Goal: Task Accomplishment & Management: Use online tool/utility

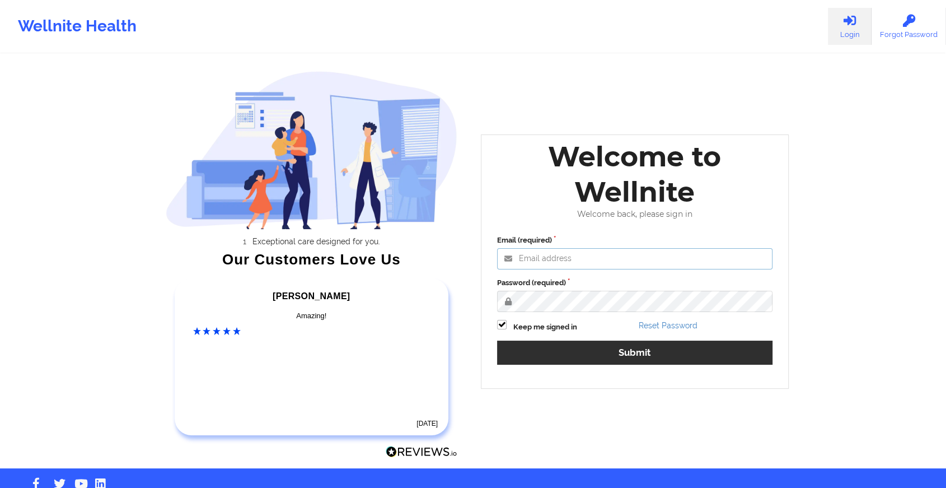
type input "[EMAIL_ADDRESS][DOMAIN_NAME]"
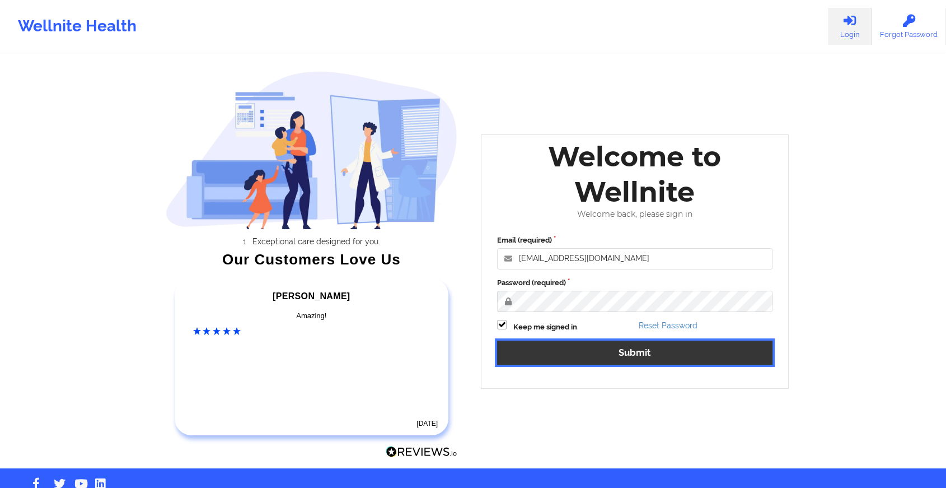
click at [547, 354] on button "Submit" at bounding box center [634, 352] width 275 height 24
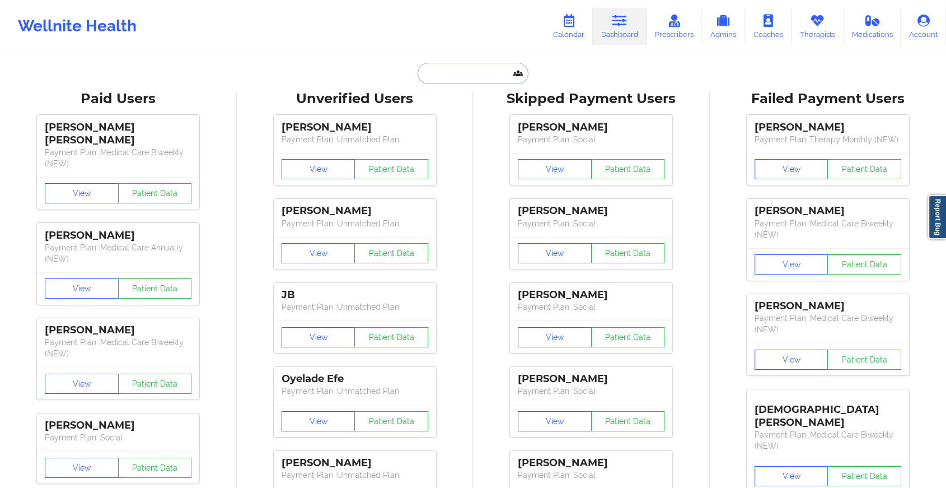
click at [448, 73] on input "text" at bounding box center [473, 73] width 111 height 21
paste input "[EMAIL_ADDRESS][DOMAIN_NAME]"
type input "[EMAIL_ADDRESS][DOMAIN_NAME]"
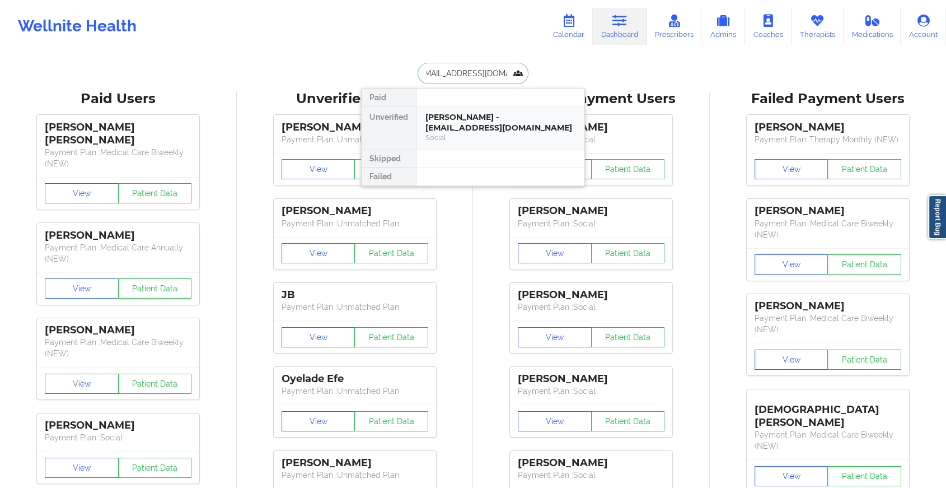
click at [449, 121] on div "[PERSON_NAME] - [EMAIL_ADDRESS][DOMAIN_NAME]" at bounding box center [501, 122] width 150 height 21
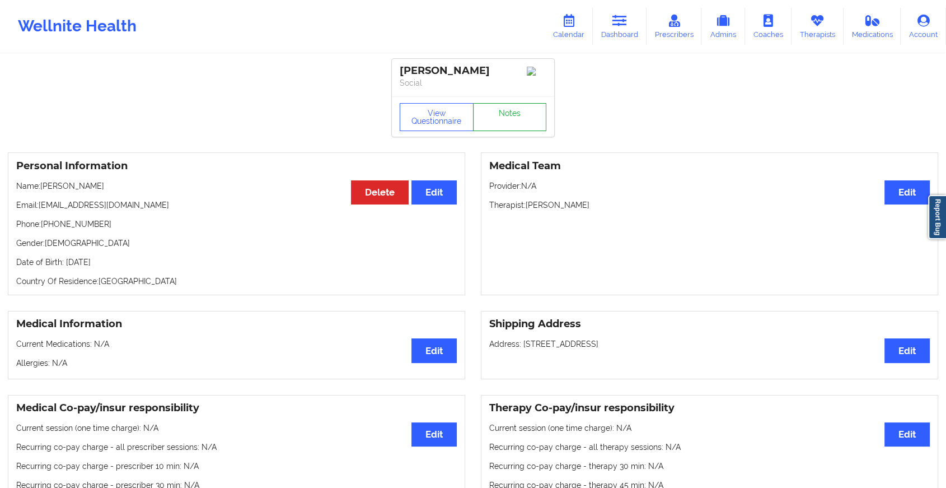
click at [511, 131] on link "Notes" at bounding box center [510, 117] width 74 height 28
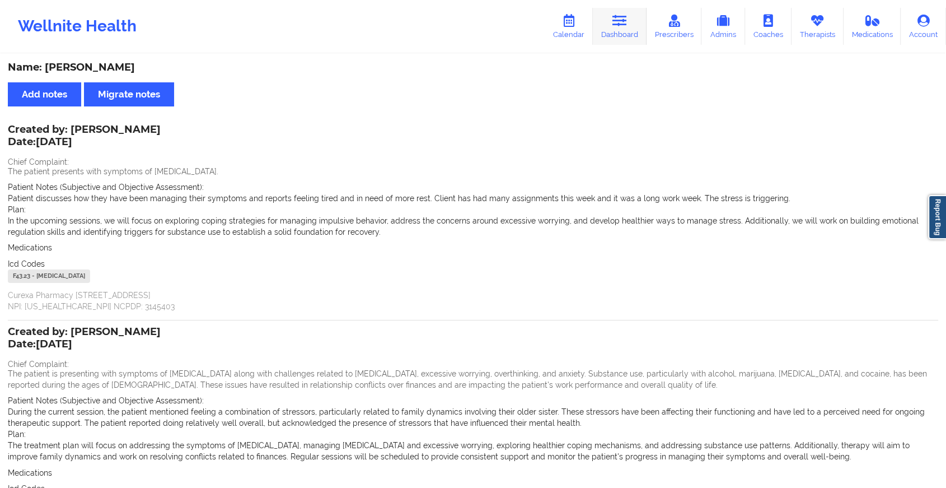
click at [608, 25] on link "Dashboard" at bounding box center [620, 26] width 54 height 37
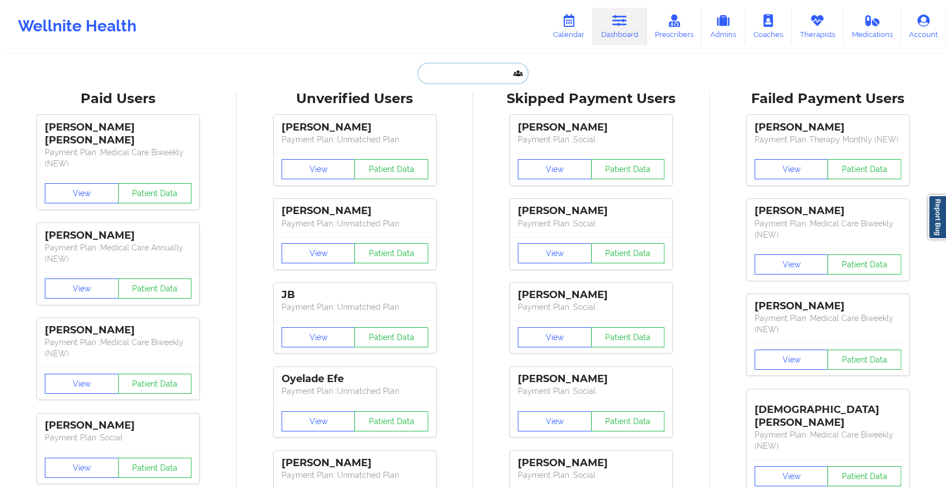
click at [465, 76] on input "text" at bounding box center [473, 73] width 111 height 21
paste input "[EMAIL_ADDRESS][DOMAIN_NAME]"
type input "[EMAIL_ADDRESS][DOMAIN_NAME]"
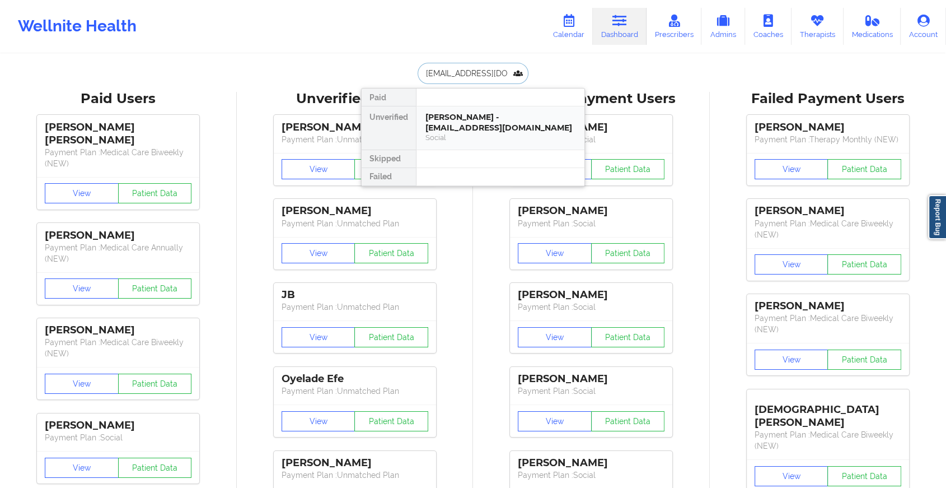
click at [470, 112] on div "[PERSON_NAME] - [EMAIL_ADDRESS][DOMAIN_NAME]" at bounding box center [501, 122] width 150 height 21
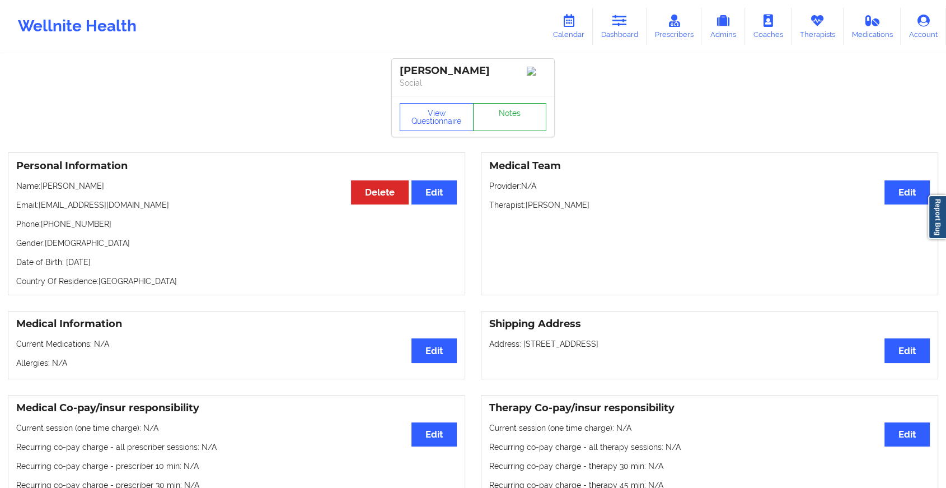
click at [510, 125] on link "Notes" at bounding box center [510, 117] width 74 height 28
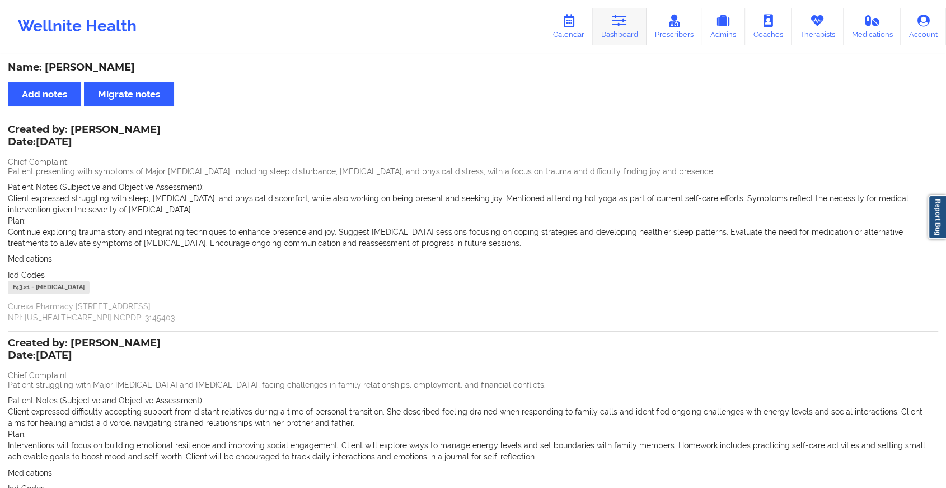
click at [613, 32] on link "Dashboard" at bounding box center [620, 26] width 54 height 37
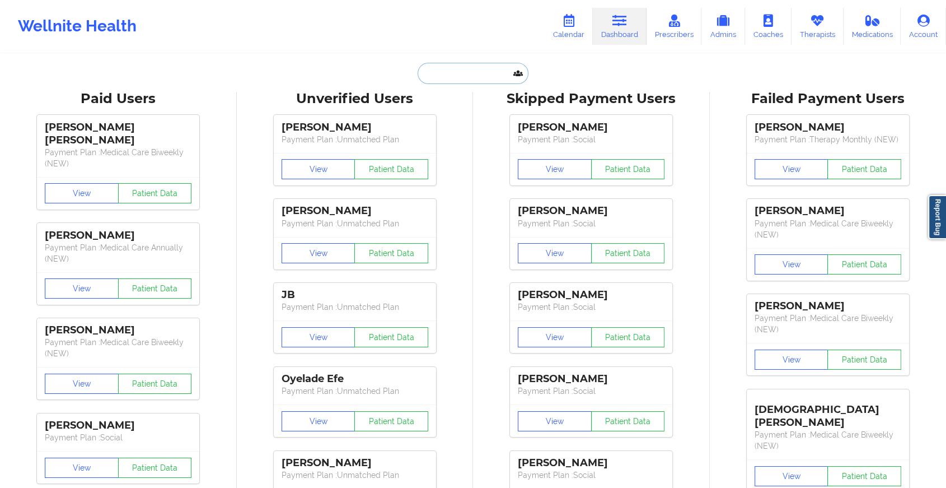
click at [468, 66] on input "text" at bounding box center [473, 73] width 111 height 21
paste input "[EMAIL_ADDRESS][DOMAIN_NAME]"
type input "[EMAIL_ADDRESS][DOMAIN_NAME]"
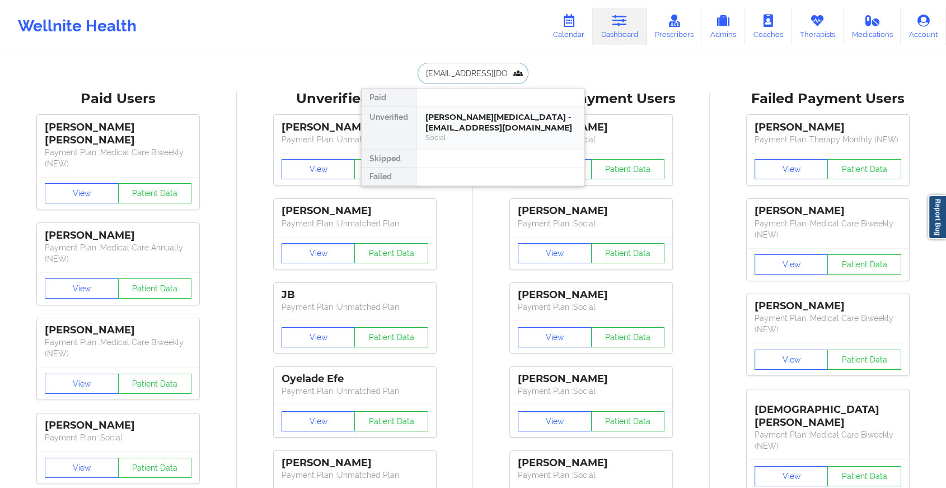
click at [465, 109] on div "[PERSON_NAME][MEDICAL_DATA] - [EMAIL_ADDRESS][DOMAIN_NAME] Social" at bounding box center [501, 127] width 168 height 43
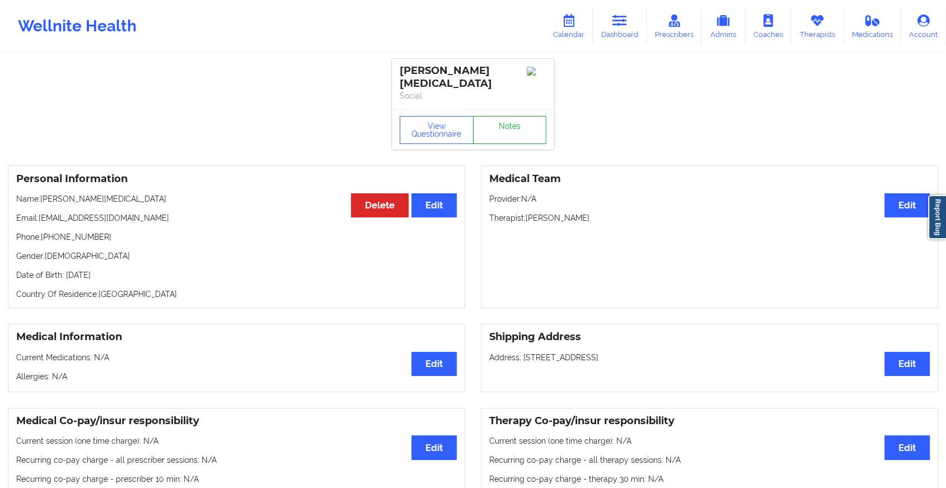
click at [498, 118] on link "Notes" at bounding box center [510, 130] width 74 height 28
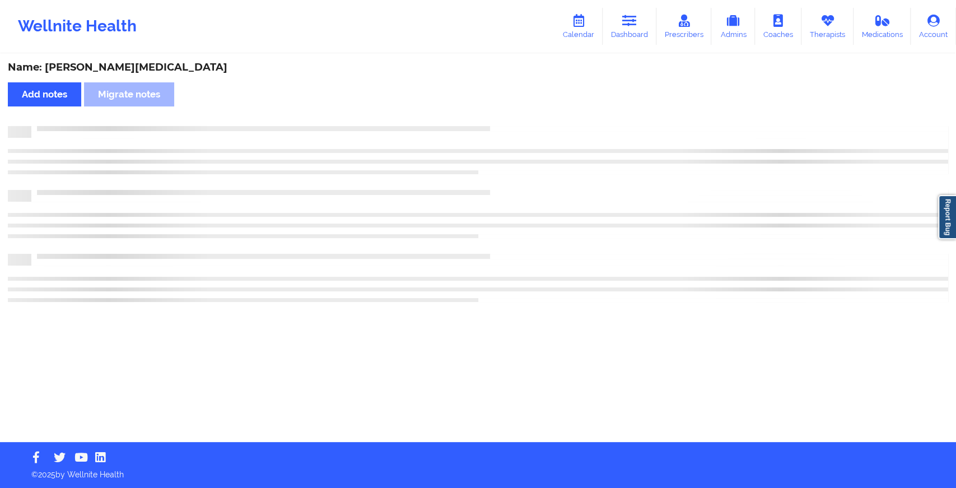
click at [498, 118] on div "Name: [PERSON_NAME][MEDICAL_DATA] Add notes Migrate notes" at bounding box center [478, 248] width 956 height 387
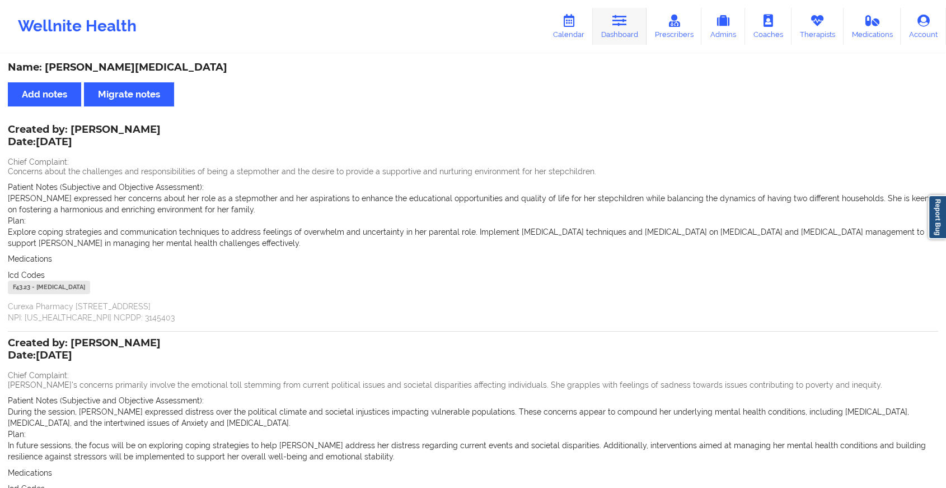
click at [621, 16] on icon at bounding box center [620, 21] width 15 height 12
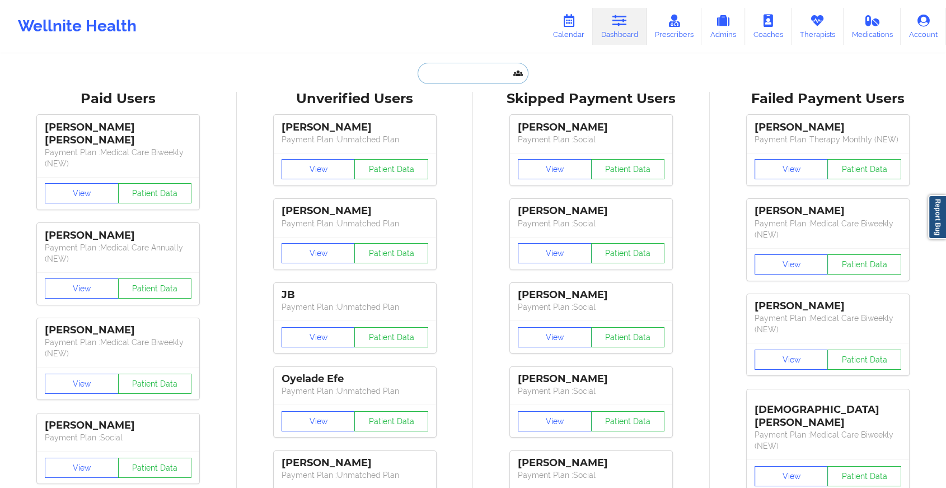
click at [450, 74] on input "text" at bounding box center [473, 73] width 111 height 21
paste input "[PERSON_NAME][EMAIL_ADDRESS][PERSON_NAME][DOMAIN_NAME]"
type input "[PERSON_NAME][EMAIL_ADDRESS][PERSON_NAME][DOMAIN_NAME]"
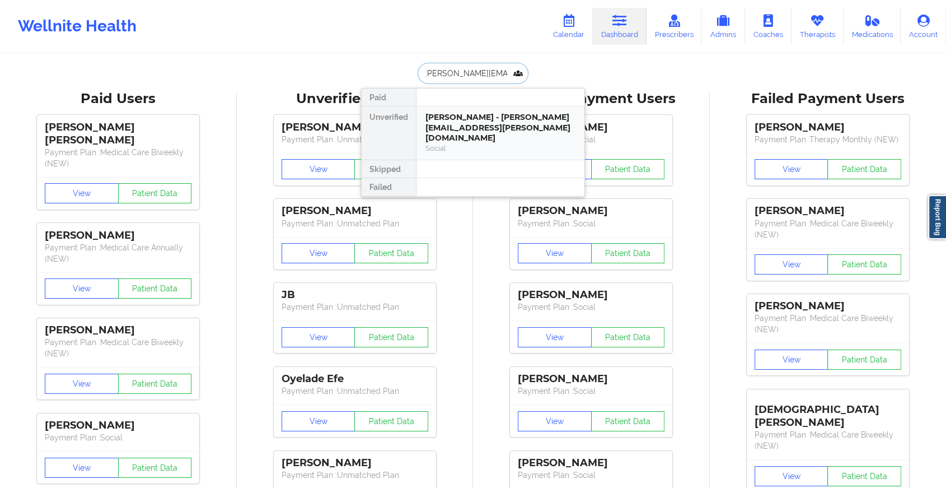
click at [464, 130] on div "[PERSON_NAME] - [PERSON_NAME][EMAIL_ADDRESS][PERSON_NAME][DOMAIN_NAME]" at bounding box center [501, 127] width 150 height 31
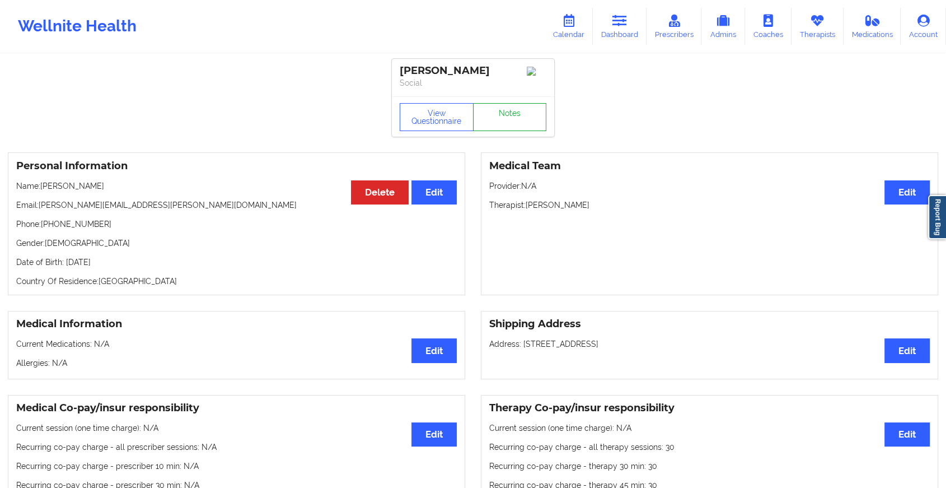
click at [525, 115] on link "Notes" at bounding box center [510, 117] width 74 height 28
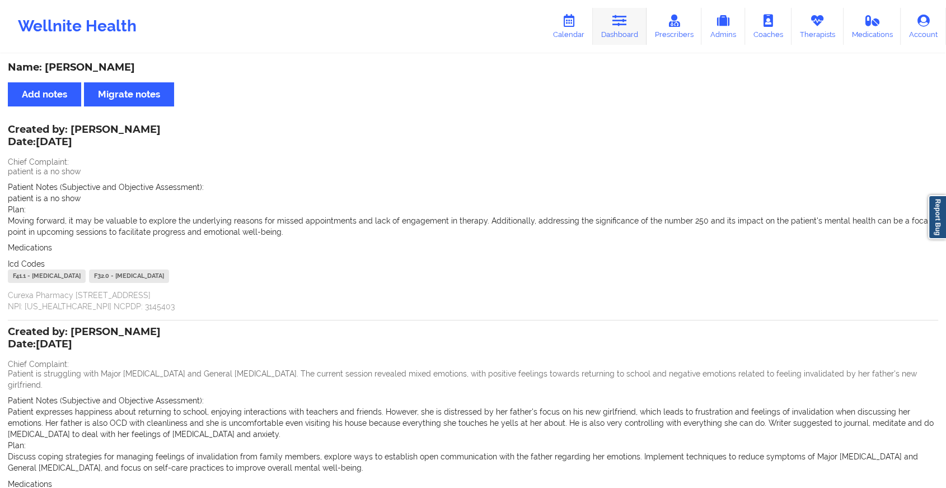
click at [604, 31] on link "Dashboard" at bounding box center [620, 26] width 54 height 37
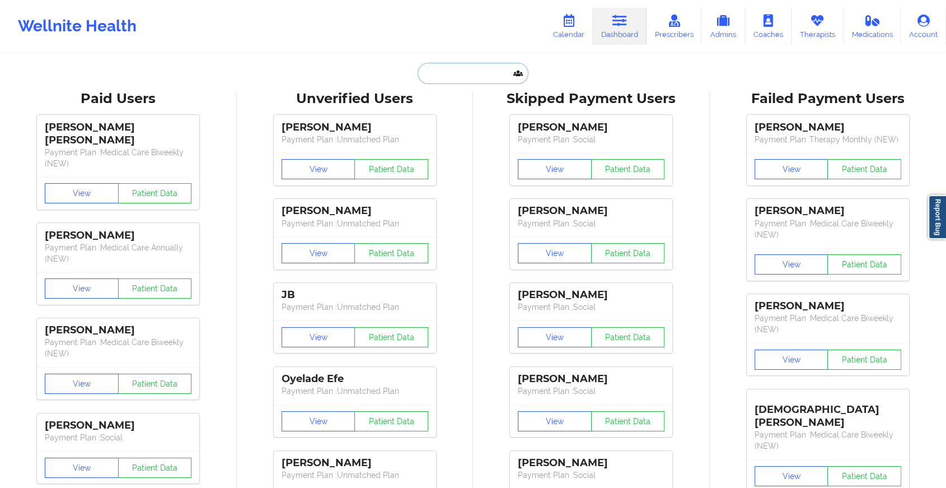
click at [451, 66] on input "text" at bounding box center [473, 73] width 111 height 21
click at [483, 65] on input "text" at bounding box center [473, 73] width 111 height 21
paste input "[EMAIL_ADDRESS][DOMAIN_NAME]"
type input "[EMAIL_ADDRESS][DOMAIN_NAME]"
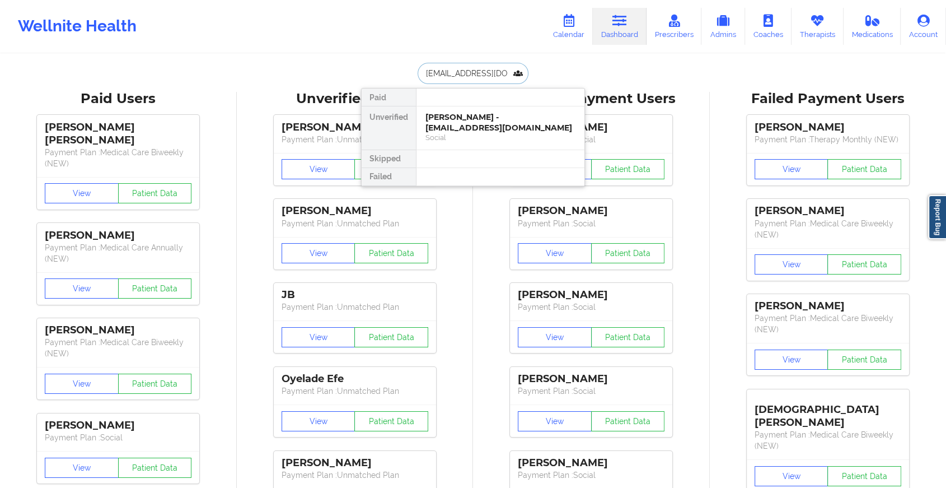
click at [492, 133] on div "Social" at bounding box center [501, 138] width 150 height 10
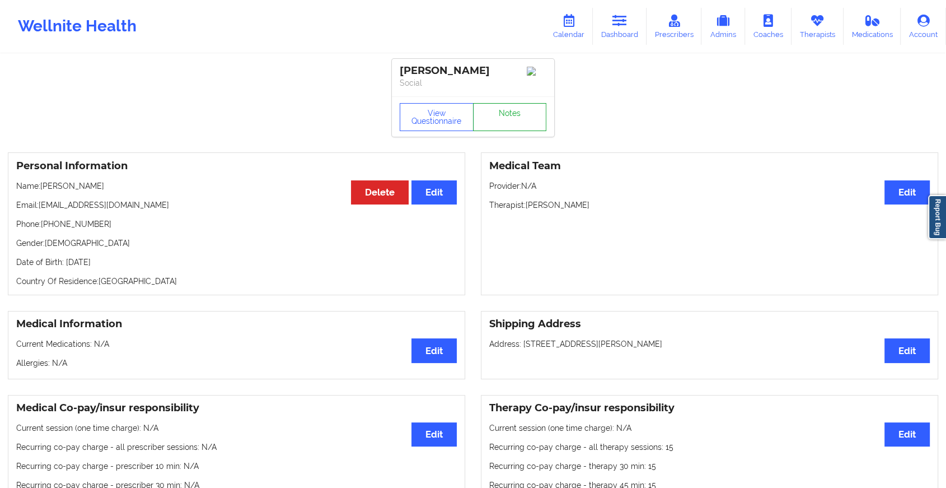
click at [506, 127] on link "Notes" at bounding box center [510, 117] width 74 height 28
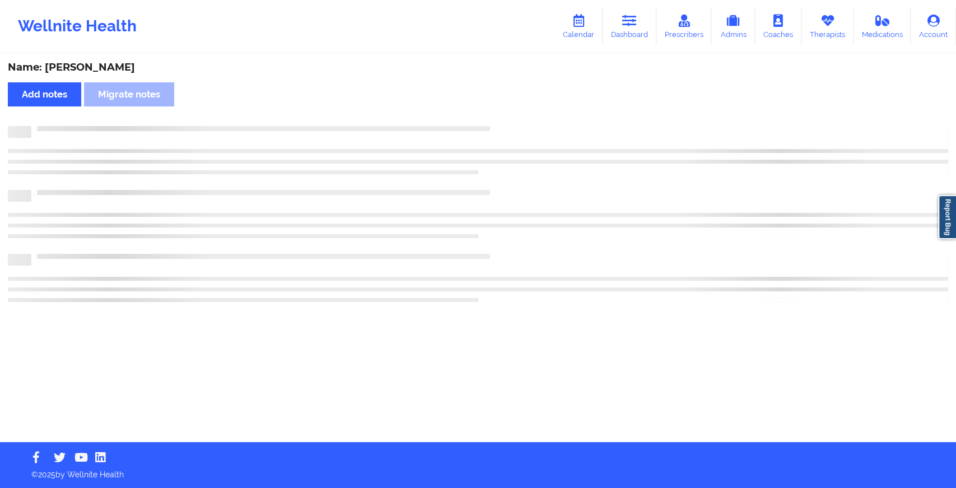
click at [616, 231] on div at bounding box center [478, 214] width 940 height 176
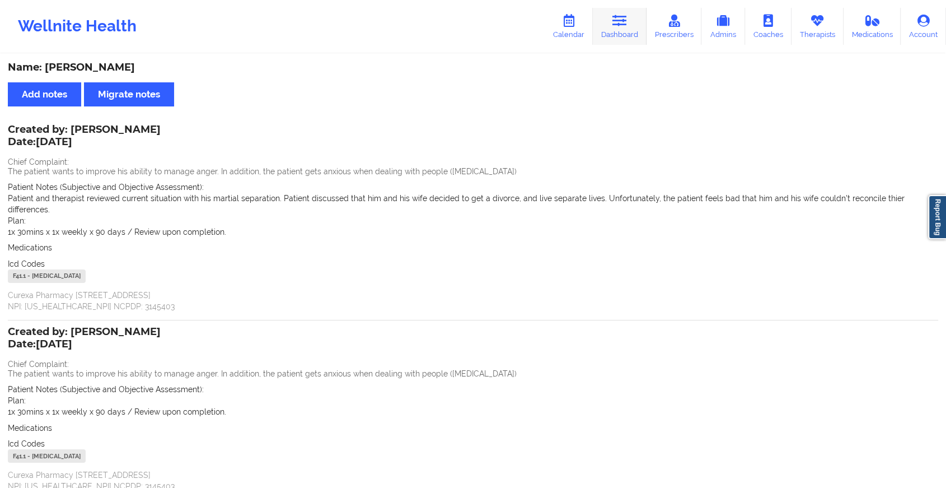
click at [627, 40] on link "Dashboard" at bounding box center [620, 26] width 54 height 37
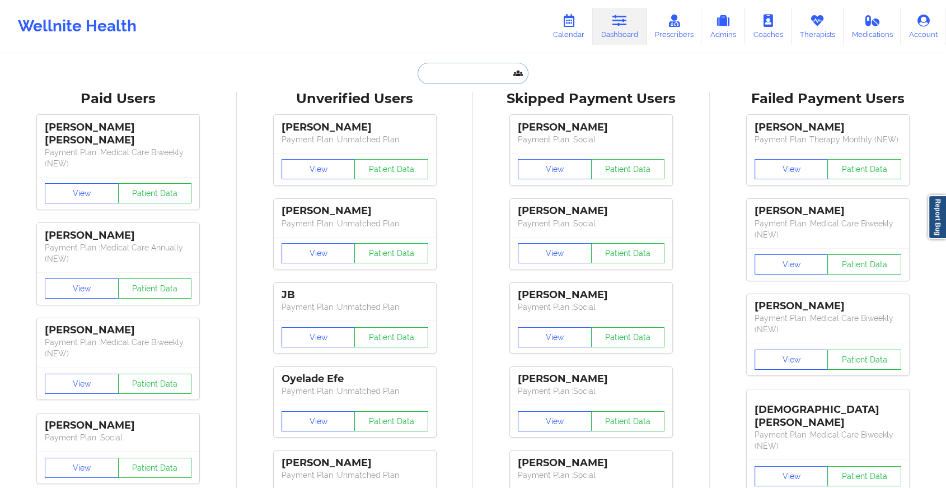
click at [496, 81] on input "text" at bounding box center [473, 73] width 111 height 21
paste input "[EMAIL_ADDRESS][DOMAIN_NAME]"
type input "[EMAIL_ADDRESS][DOMAIN_NAME]"
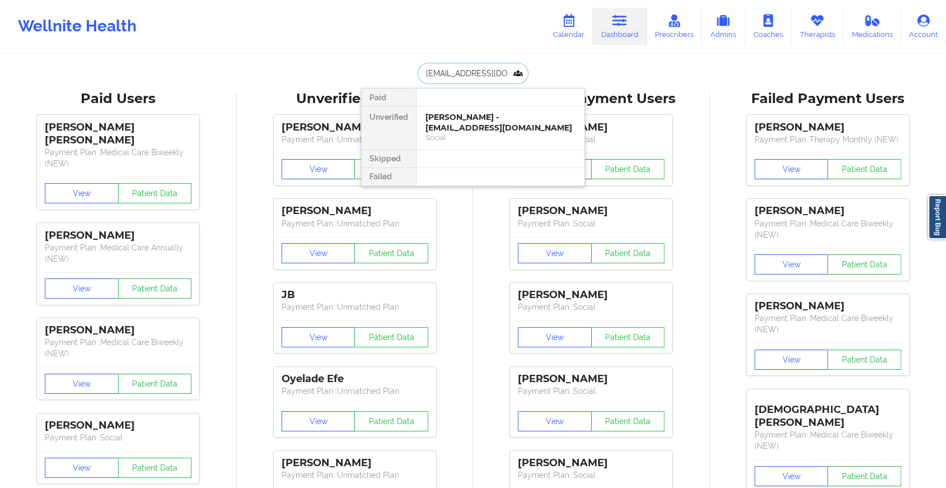
scroll to position [0, 15]
click at [502, 120] on div "[PERSON_NAME] - [EMAIL_ADDRESS][DOMAIN_NAME]" at bounding box center [501, 122] width 150 height 21
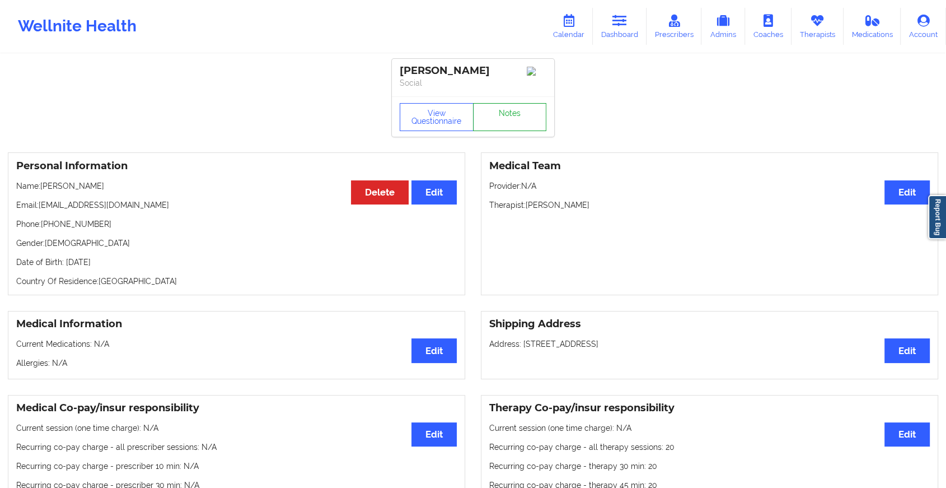
click at [511, 110] on link "Notes" at bounding box center [510, 117] width 74 height 28
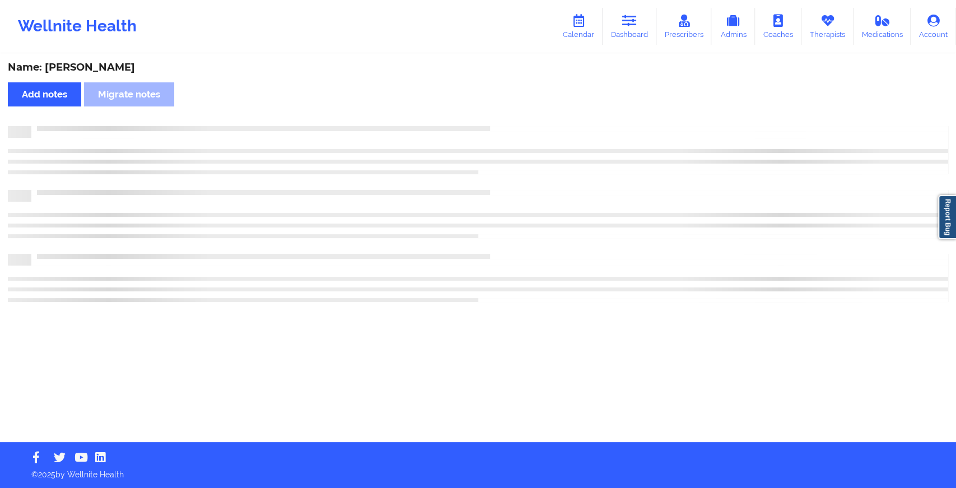
click at [511, 110] on div "Name: [PERSON_NAME] Add notes Migrate notes" at bounding box center [478, 248] width 956 height 387
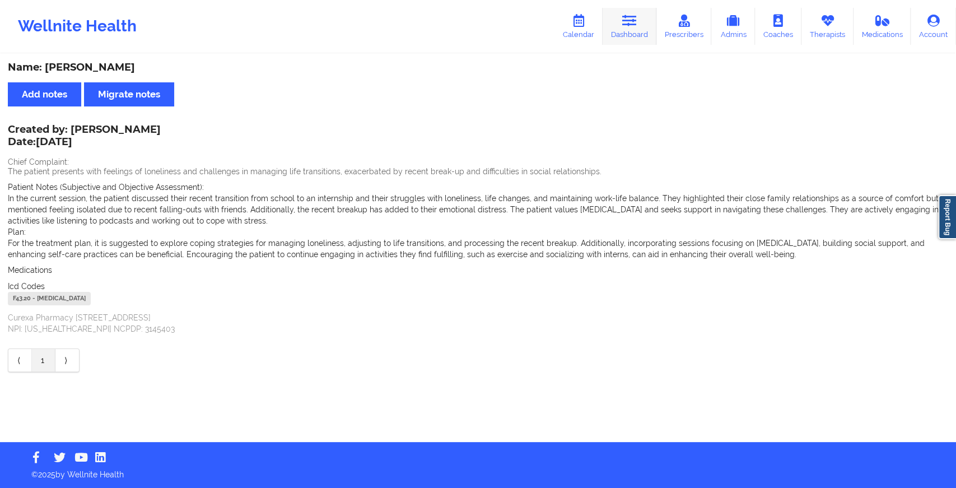
click at [632, 30] on link "Dashboard" at bounding box center [629, 26] width 54 height 37
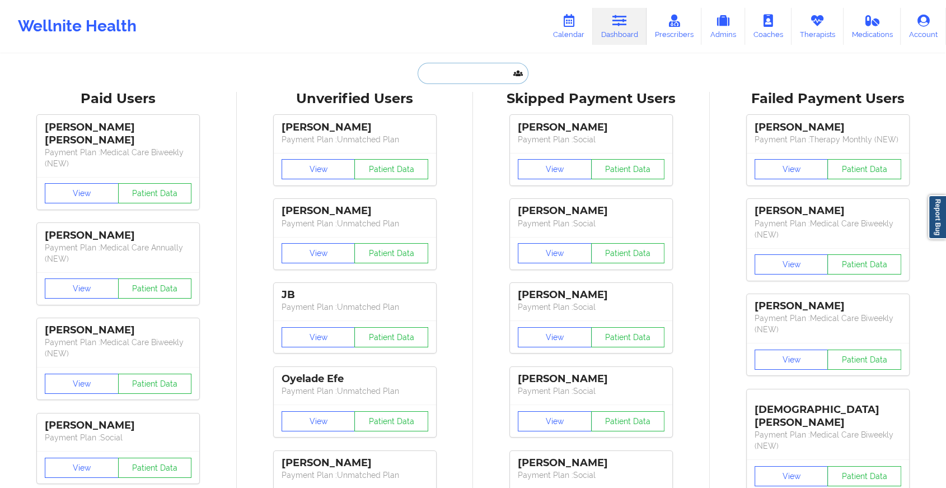
click at [465, 76] on input "text" at bounding box center [473, 73] width 111 height 21
paste input "[EMAIL_ADDRESS][DOMAIN_NAME]"
type input "[EMAIL_ADDRESS][DOMAIN_NAME]"
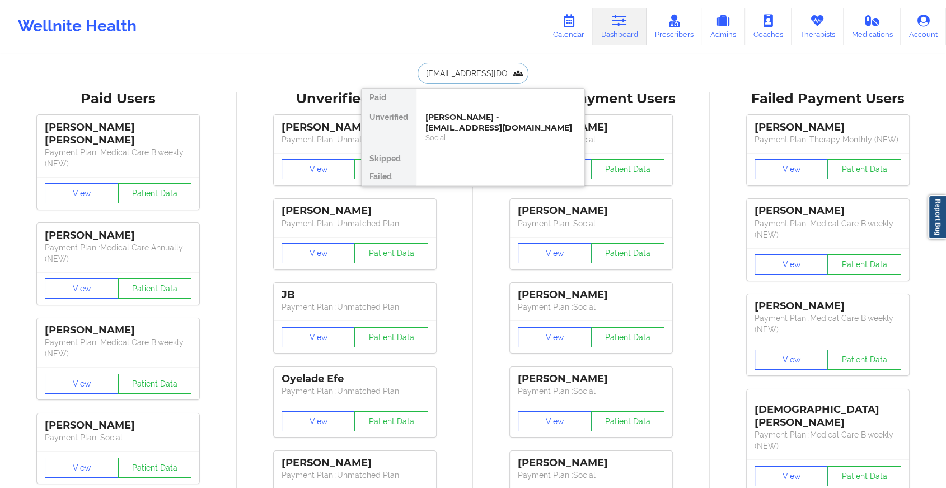
scroll to position [0, 1]
click at [485, 118] on div "[PERSON_NAME] - [EMAIL_ADDRESS][DOMAIN_NAME]" at bounding box center [501, 122] width 150 height 21
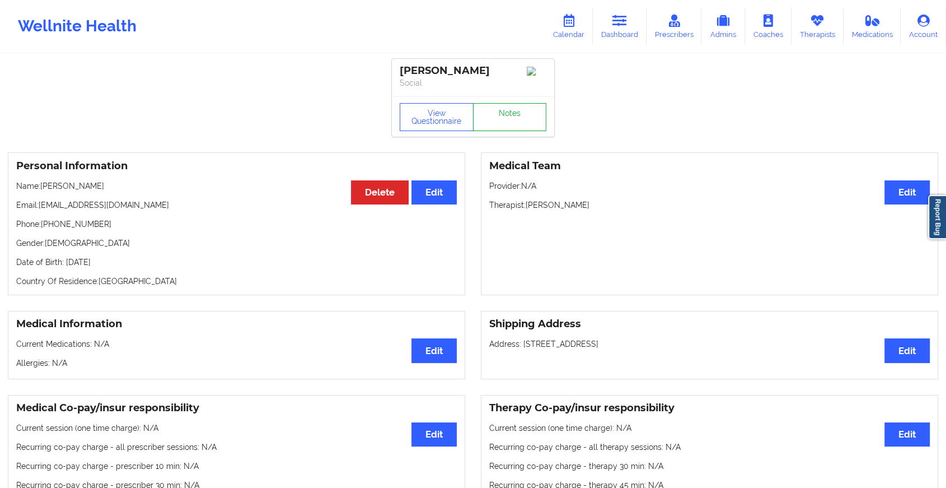
click at [519, 114] on link "Notes" at bounding box center [510, 117] width 74 height 28
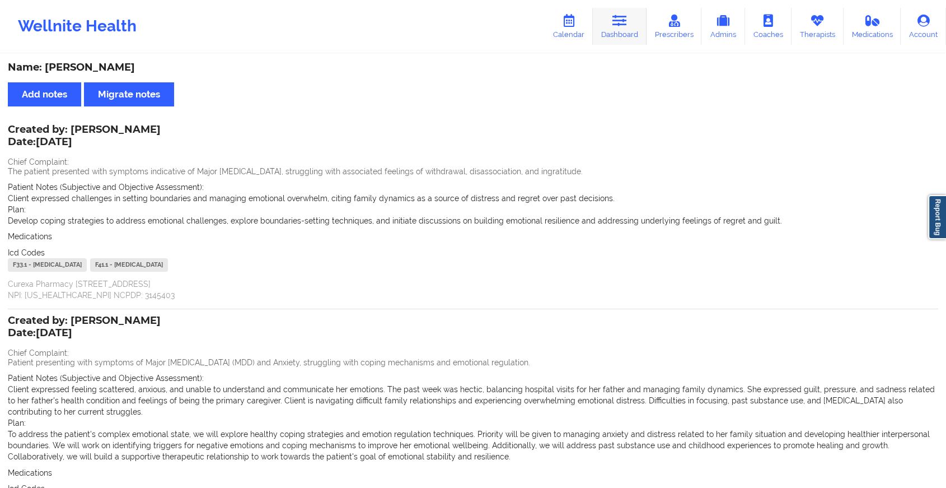
click at [603, 22] on link "Dashboard" at bounding box center [620, 26] width 54 height 37
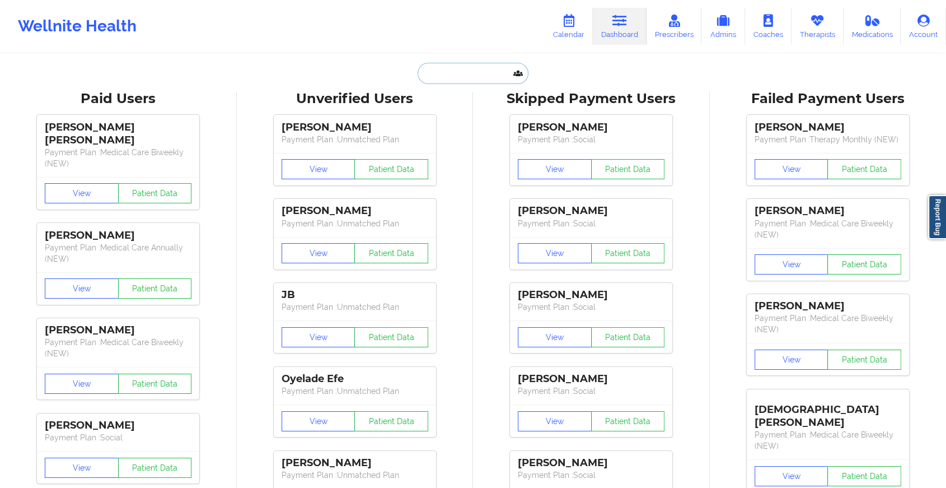
click at [447, 75] on input "text" at bounding box center [473, 73] width 111 height 21
paste input "[EMAIL_ADDRESS][DOMAIN_NAME]"
type input "[EMAIL_ADDRESS][DOMAIN_NAME]"
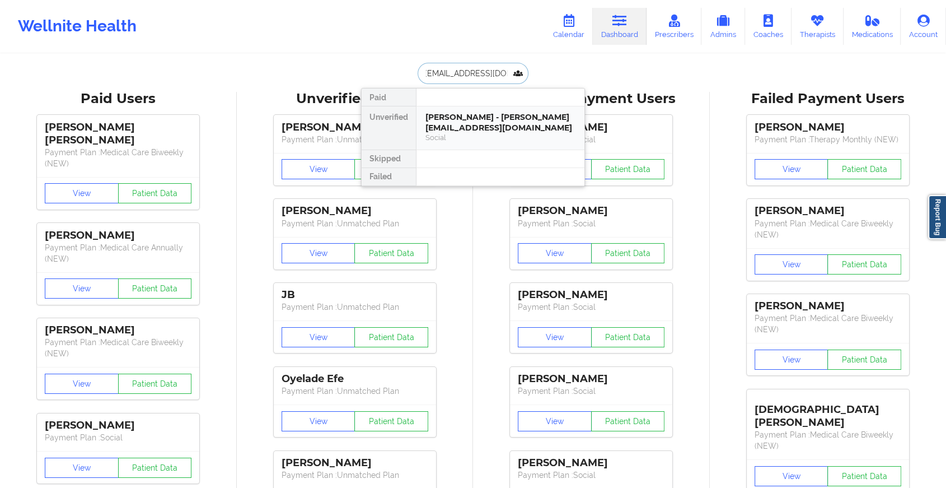
click at [453, 120] on div "[PERSON_NAME] - [PERSON_NAME][EMAIL_ADDRESS][DOMAIN_NAME]" at bounding box center [501, 122] width 150 height 21
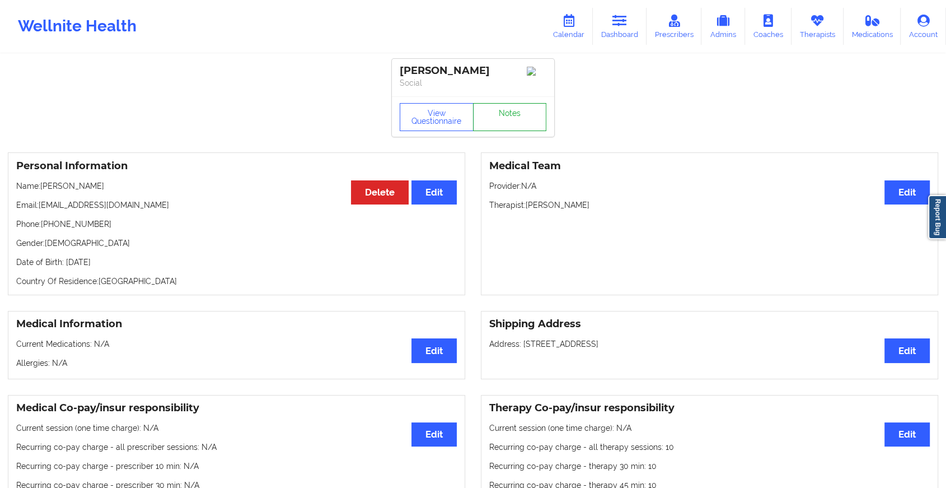
click at [491, 118] on link "Notes" at bounding box center [510, 117] width 74 height 28
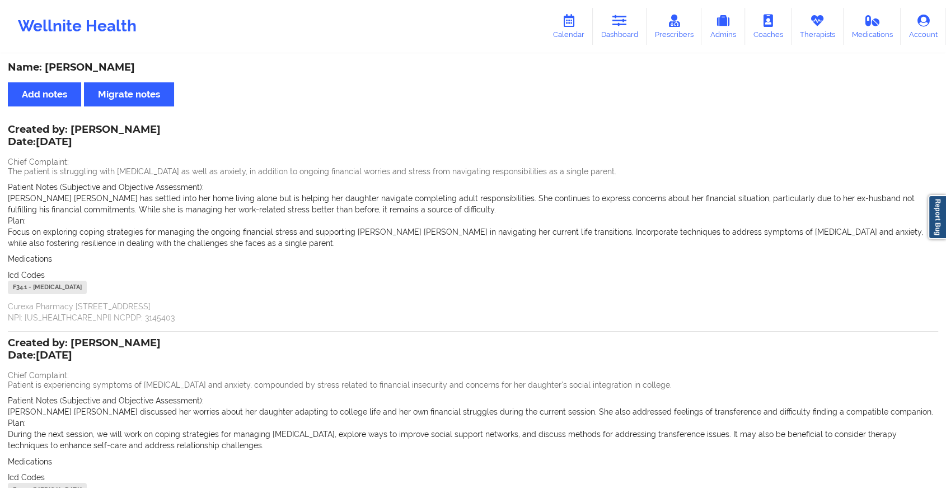
click at [634, 50] on div "Wellnite Health Calendar Dashboard Prescribers Admins Coaches Therapists Medica…" at bounding box center [473, 26] width 946 height 53
click at [614, 15] on link "Dashboard" at bounding box center [620, 26] width 54 height 37
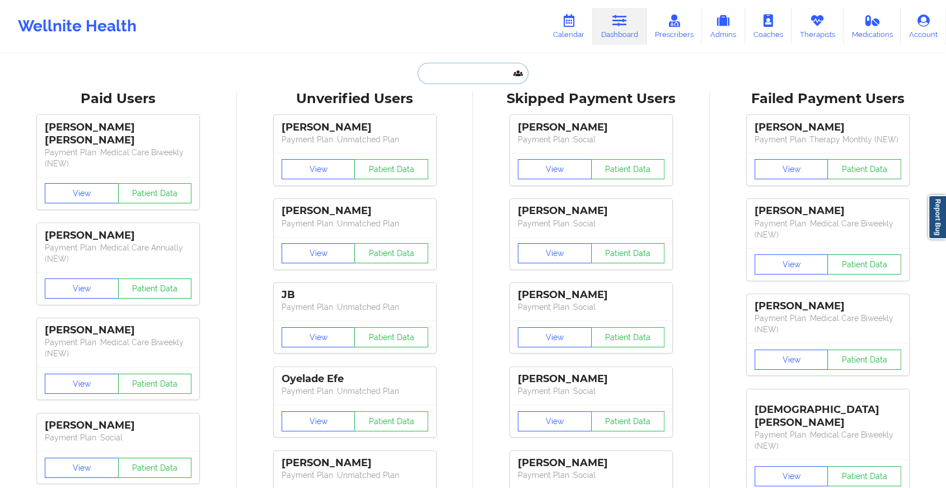
click at [446, 71] on input "text" at bounding box center [473, 73] width 111 height 21
paste input "[EMAIL_ADDRESS][DOMAIN_NAME]"
type input "[EMAIL_ADDRESS][DOMAIN_NAME]"
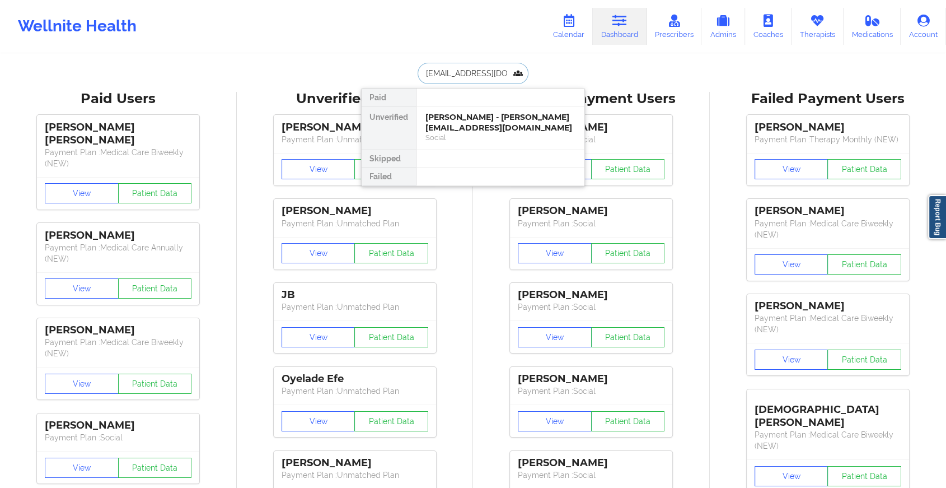
scroll to position [0, 21]
click at [479, 128] on div "[PERSON_NAME] - [EMAIL_ADDRESS][DOMAIN_NAME]" at bounding box center [501, 122] width 150 height 21
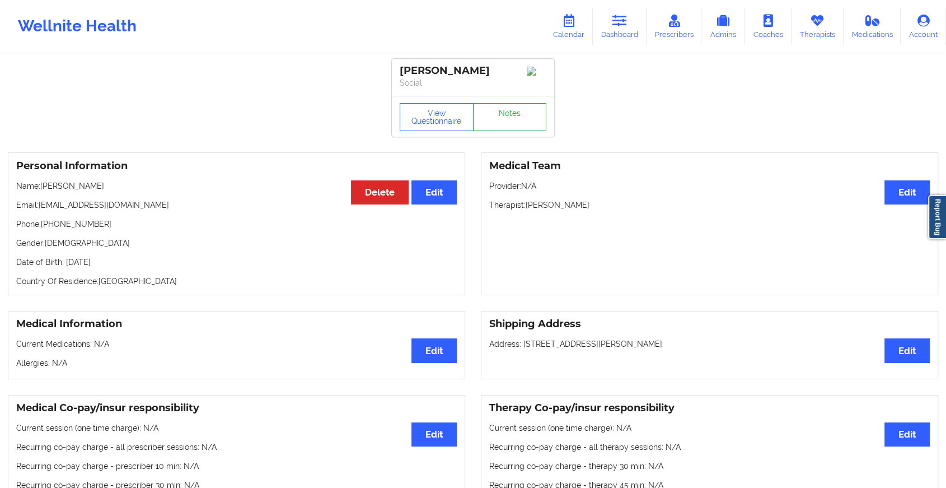
click at [517, 127] on link "Notes" at bounding box center [510, 117] width 74 height 28
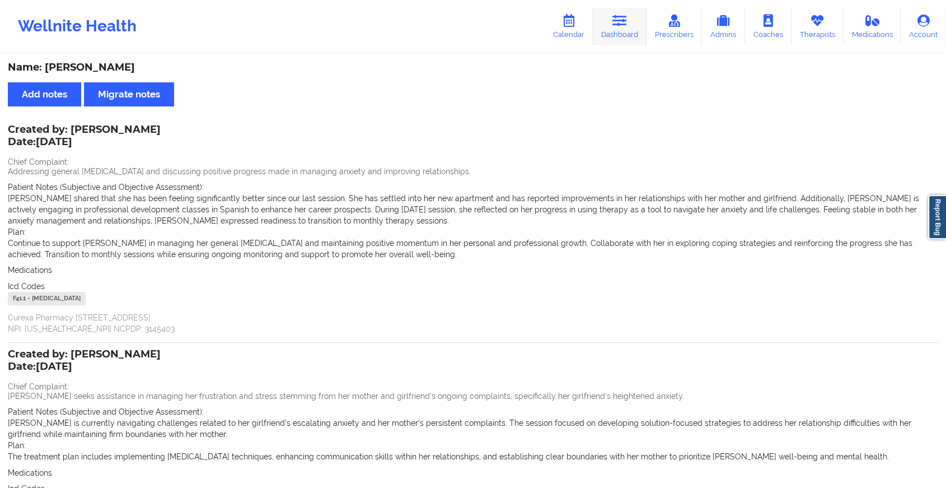
click at [614, 22] on icon at bounding box center [620, 21] width 15 height 12
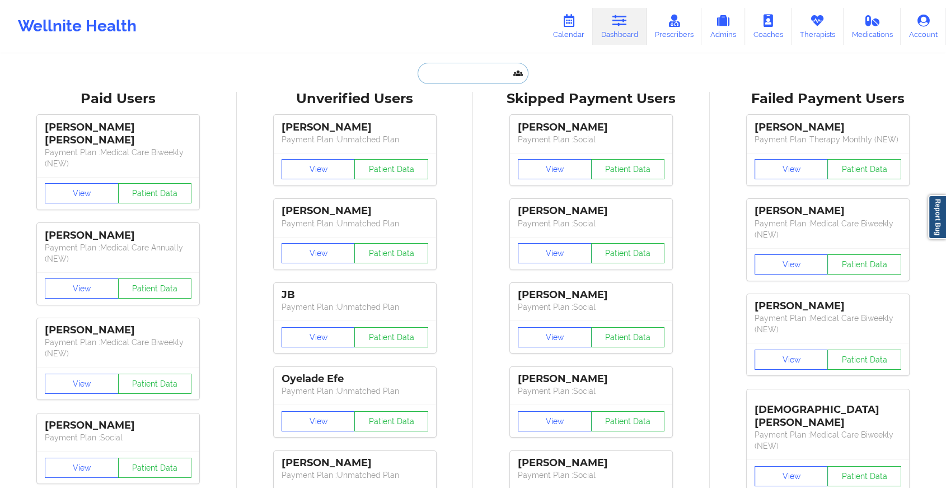
click at [459, 69] on input "text" at bounding box center [473, 73] width 111 height 21
paste input "[EMAIL_ADDRESS][DOMAIN_NAME]"
type input "[EMAIL_ADDRESS][DOMAIN_NAME]"
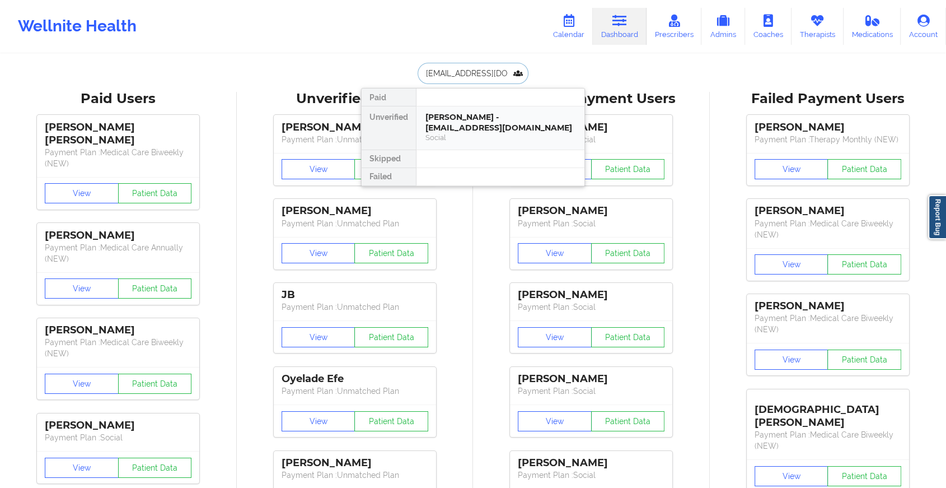
click at [469, 133] on div "Social" at bounding box center [501, 138] width 150 height 10
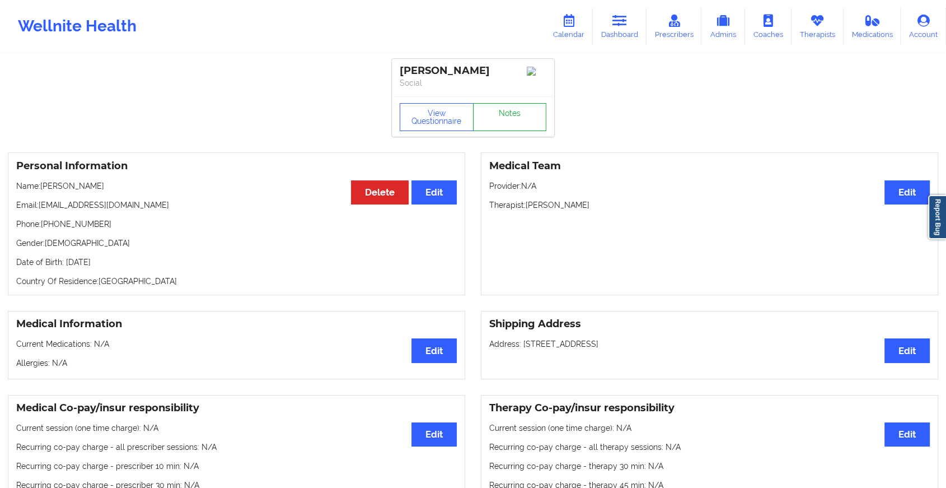
click at [497, 116] on link "Notes" at bounding box center [510, 117] width 74 height 28
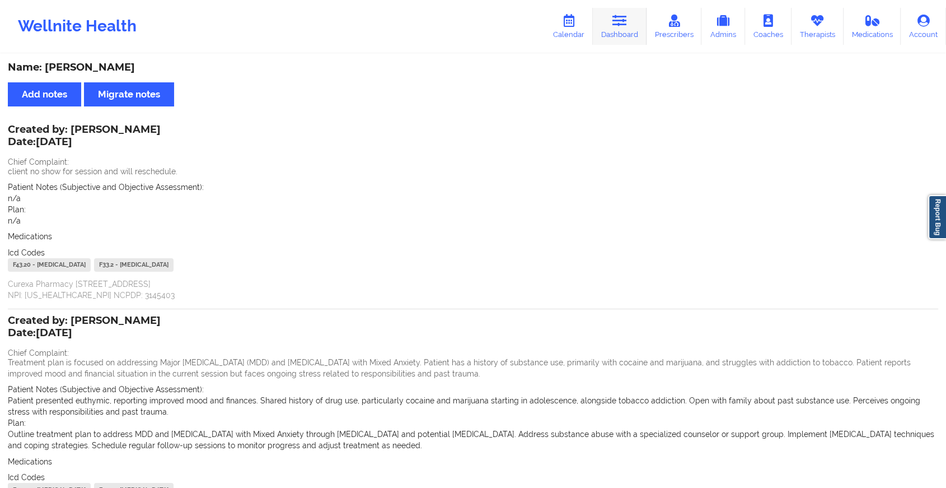
click at [621, 17] on icon at bounding box center [620, 21] width 15 height 12
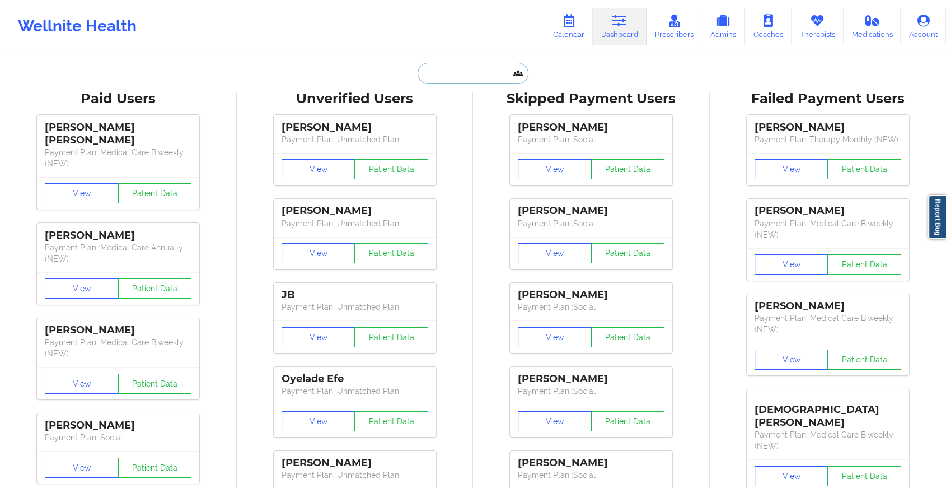
click at [479, 74] on input "text" at bounding box center [473, 73] width 111 height 21
paste input "[EMAIL_ADDRESS][DOMAIN_NAME]"
type input "[EMAIL_ADDRESS][DOMAIN_NAME]"
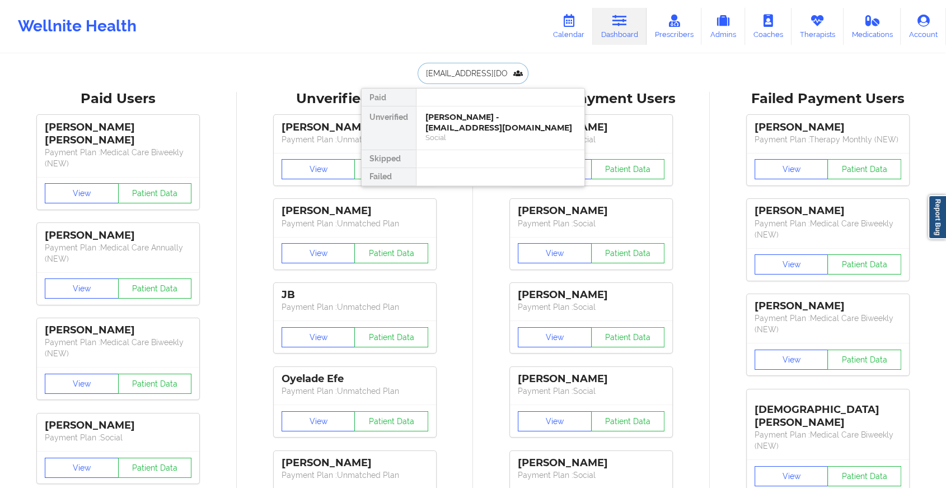
scroll to position [0, 12]
click at [480, 130] on div "[PERSON_NAME] - [EMAIL_ADDRESS][DOMAIN_NAME]" at bounding box center [501, 122] width 150 height 21
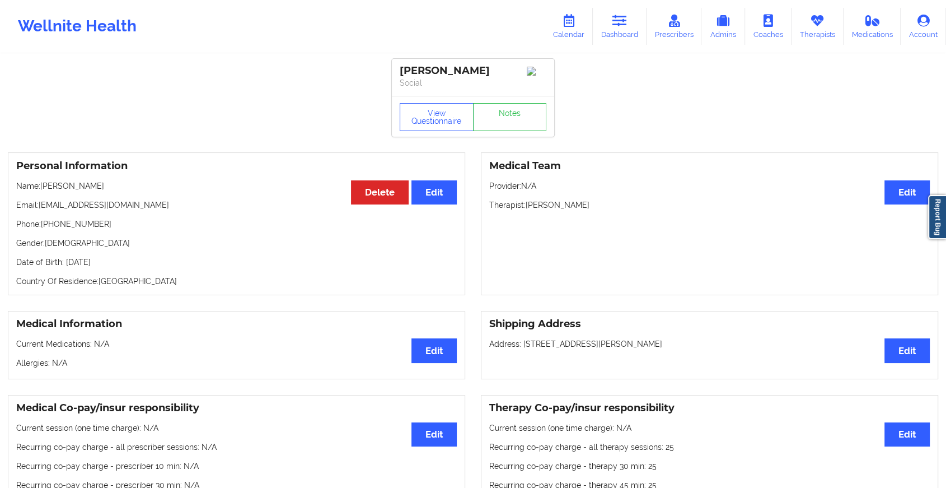
click at [497, 96] on div "[PERSON_NAME] Social" at bounding box center [473, 78] width 162 height 38
click at [531, 121] on link "Notes" at bounding box center [510, 117] width 74 height 28
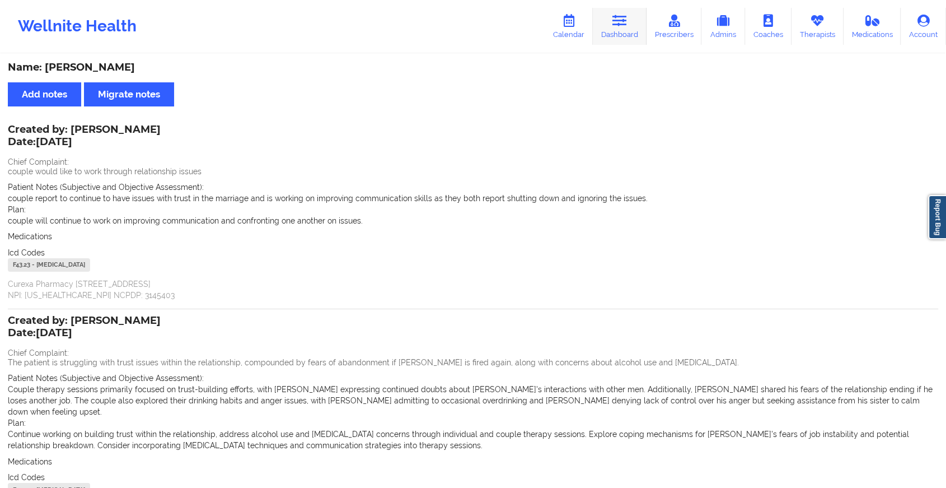
click at [627, 25] on icon at bounding box center [620, 21] width 15 height 12
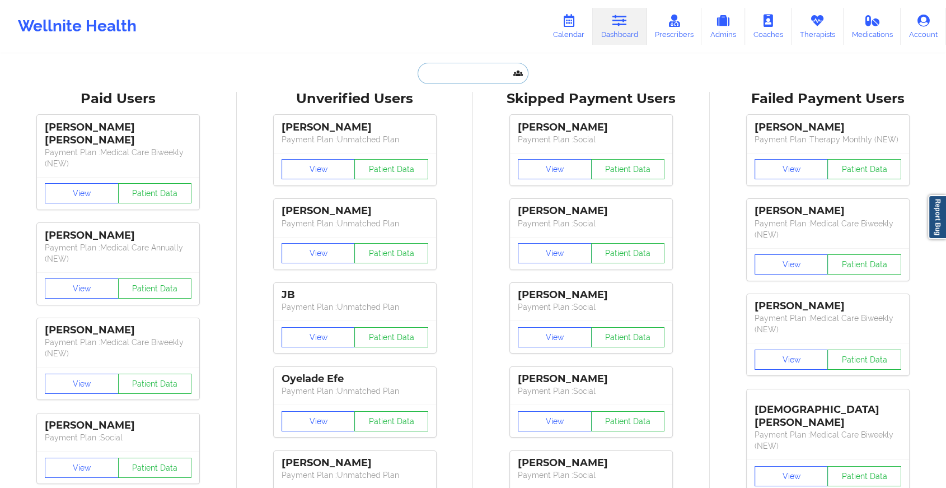
click at [465, 67] on input "text" at bounding box center [473, 73] width 111 height 21
paste input "[EMAIL_ADDRESS][DOMAIN_NAME]"
type input "[EMAIL_ADDRESS][DOMAIN_NAME]"
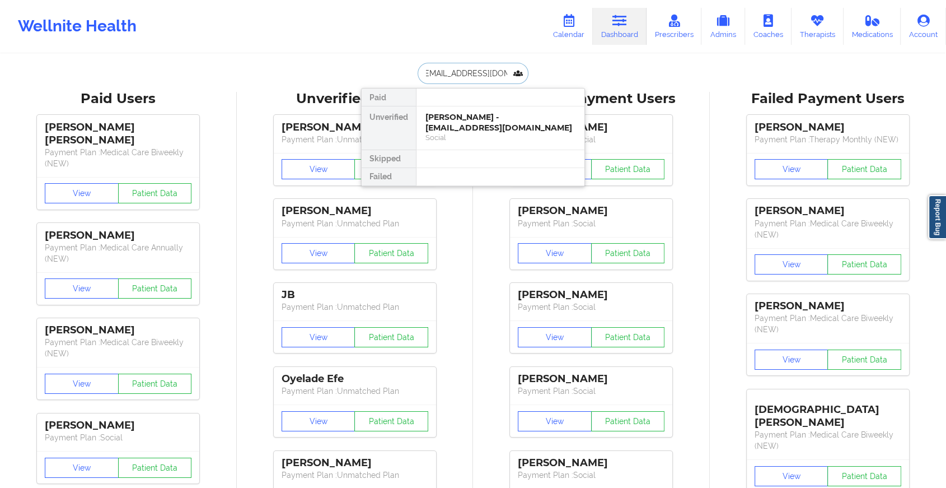
click at [479, 121] on div "[PERSON_NAME] - [EMAIL_ADDRESS][DOMAIN_NAME]" at bounding box center [501, 122] width 150 height 21
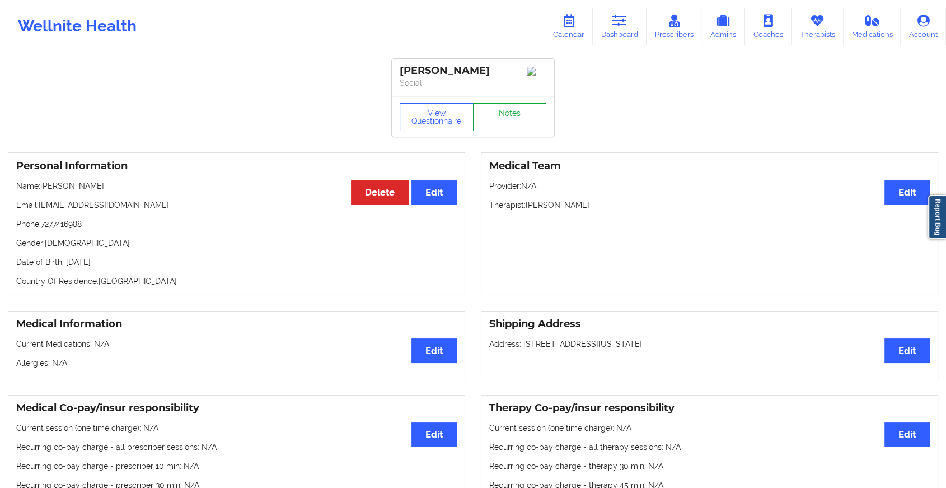
click at [522, 124] on link "Notes" at bounding box center [510, 117] width 74 height 28
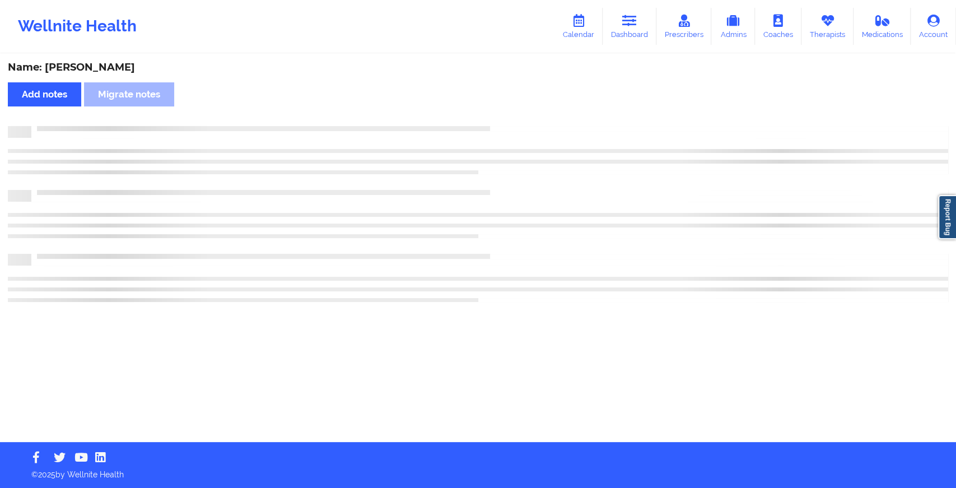
click at [637, 245] on div "Name: [PERSON_NAME] Add notes Migrate notes" at bounding box center [478, 248] width 956 height 387
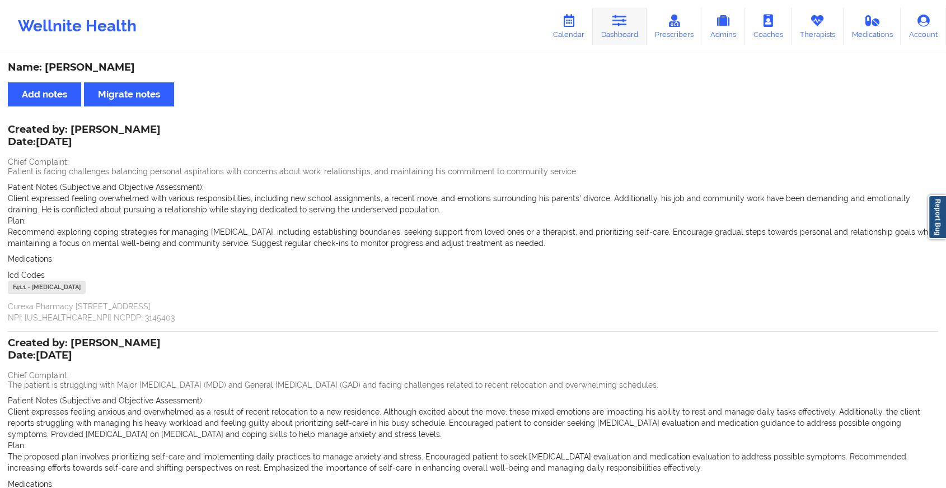
click at [627, 27] on icon at bounding box center [620, 21] width 15 height 12
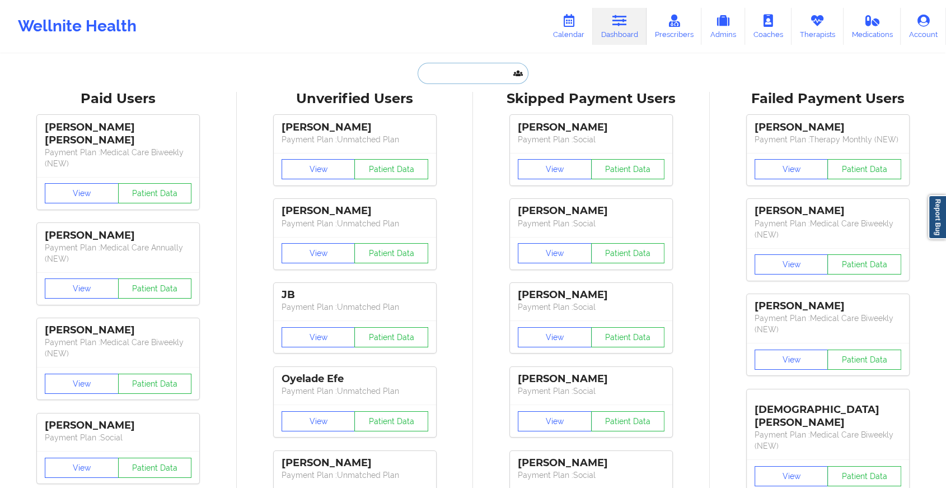
click at [508, 73] on input "text" at bounding box center [473, 73] width 111 height 21
paste input "[EMAIL_ADDRESS][DOMAIN_NAME]"
type input "[EMAIL_ADDRESS][DOMAIN_NAME]"
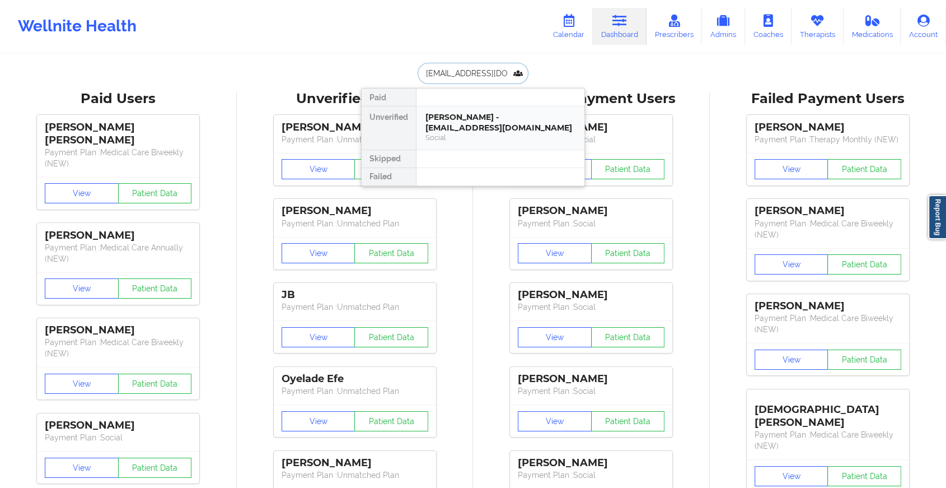
click at [510, 121] on div "[PERSON_NAME] - [EMAIL_ADDRESS][DOMAIN_NAME]" at bounding box center [501, 122] width 150 height 21
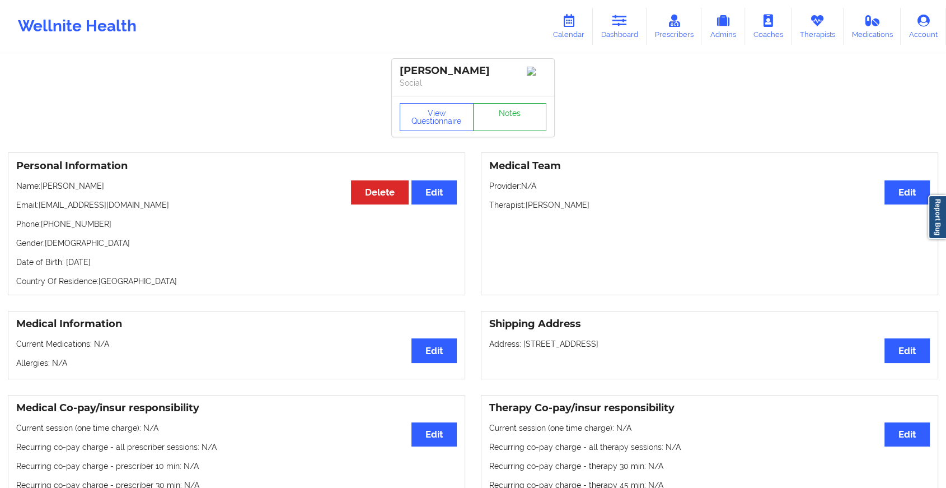
click at [526, 123] on link "Notes" at bounding box center [510, 117] width 74 height 28
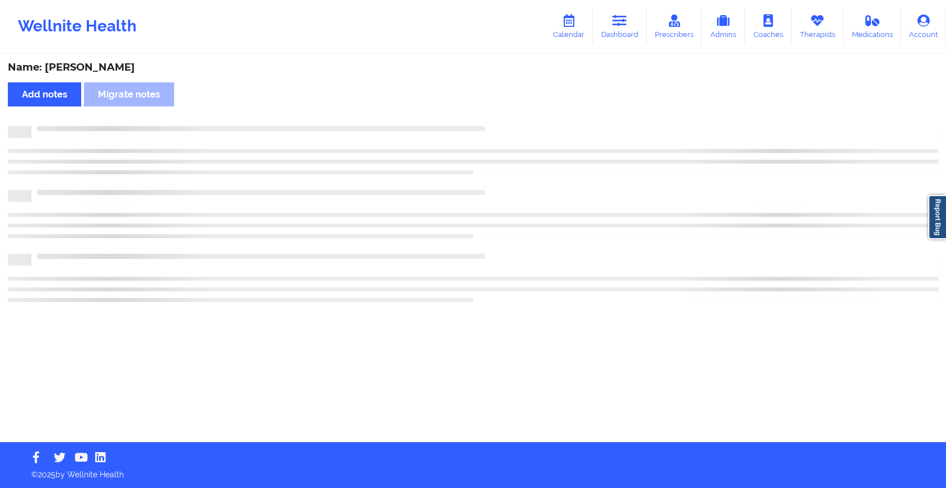
click at [526, 123] on div "Name: [PERSON_NAME] Add notes Migrate notes" at bounding box center [473, 248] width 946 height 387
drag, startPoint x: 526, startPoint y: 123, endPoint x: 591, endPoint y: 205, distance: 104.4
click at [591, 205] on div "Name: [PERSON_NAME] Add notes Migrate notes" at bounding box center [478, 248] width 956 height 387
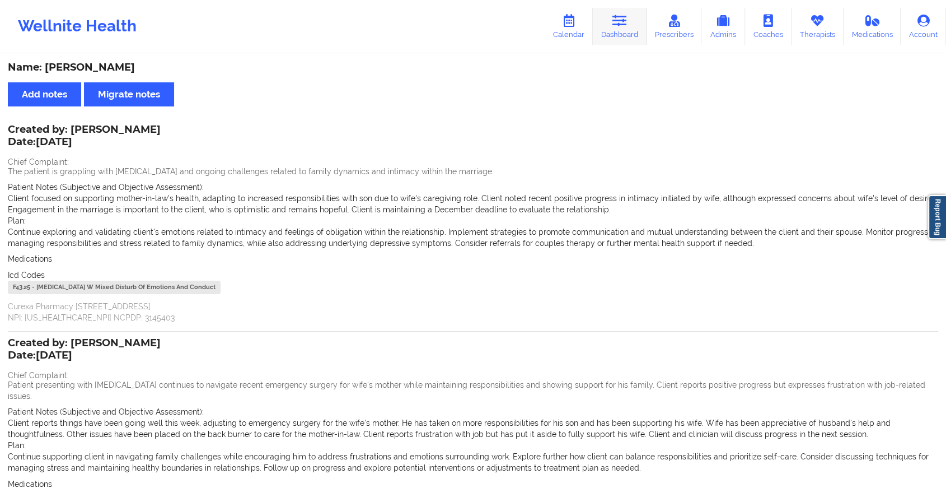
click at [618, 36] on link "Dashboard" at bounding box center [620, 26] width 54 height 37
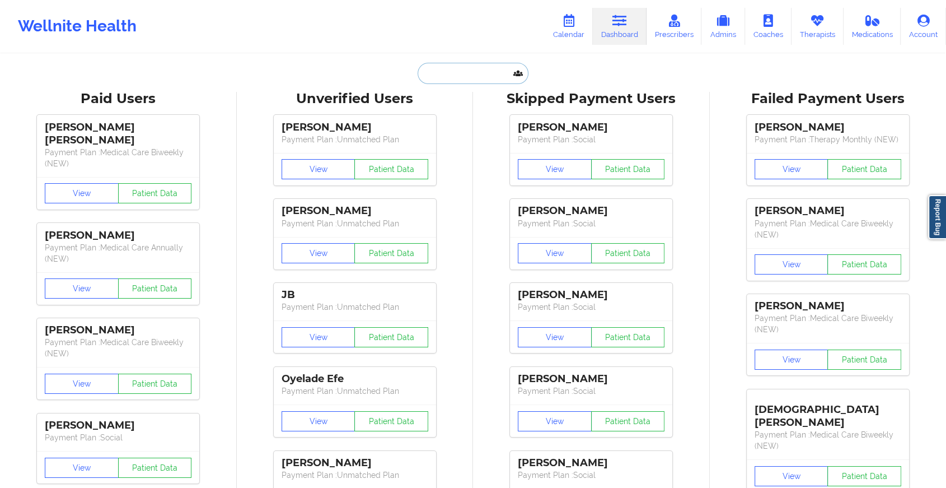
click at [470, 75] on input "text" at bounding box center [473, 73] width 111 height 21
paste input "[EMAIL_ADDRESS][DOMAIN_NAME]"
type input "[EMAIL_ADDRESS][DOMAIN_NAME]"
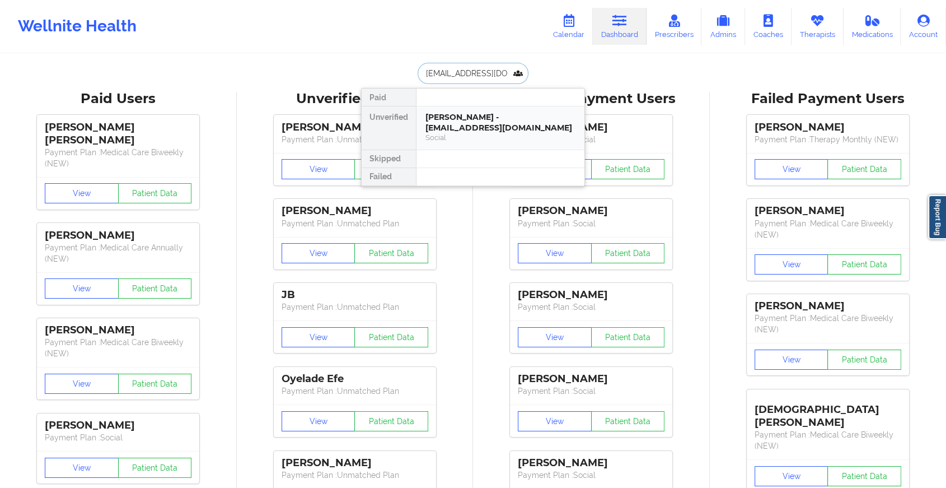
click at [506, 133] on div "Social" at bounding box center [501, 138] width 150 height 10
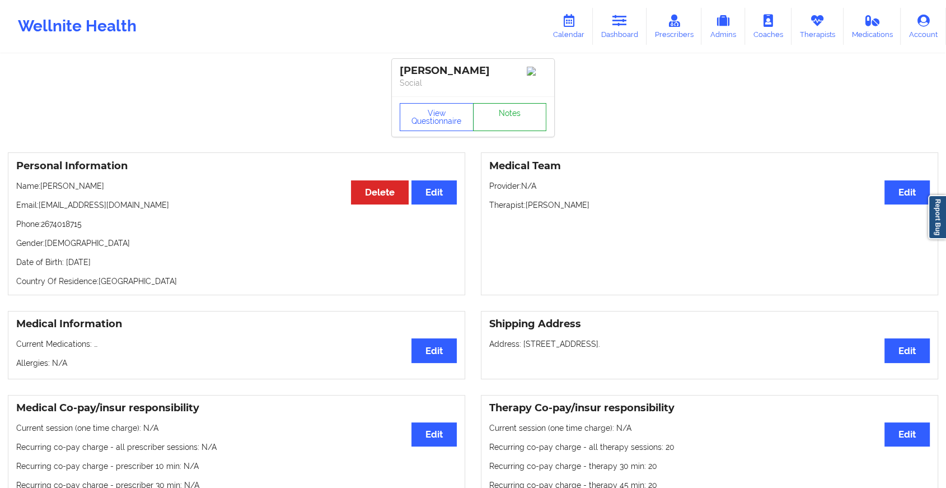
click at [512, 125] on link "Notes" at bounding box center [510, 117] width 74 height 28
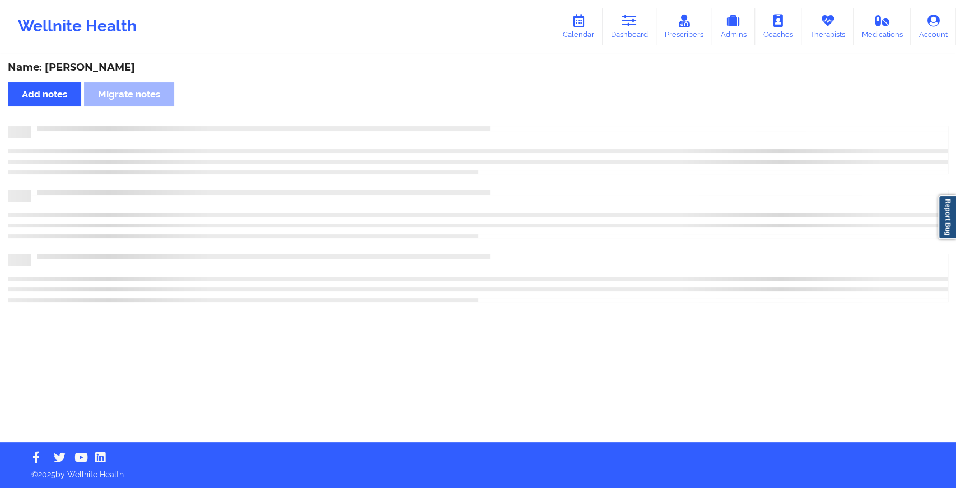
click at [593, 222] on div "Name: [PERSON_NAME] Add notes Migrate notes" at bounding box center [478, 248] width 956 height 387
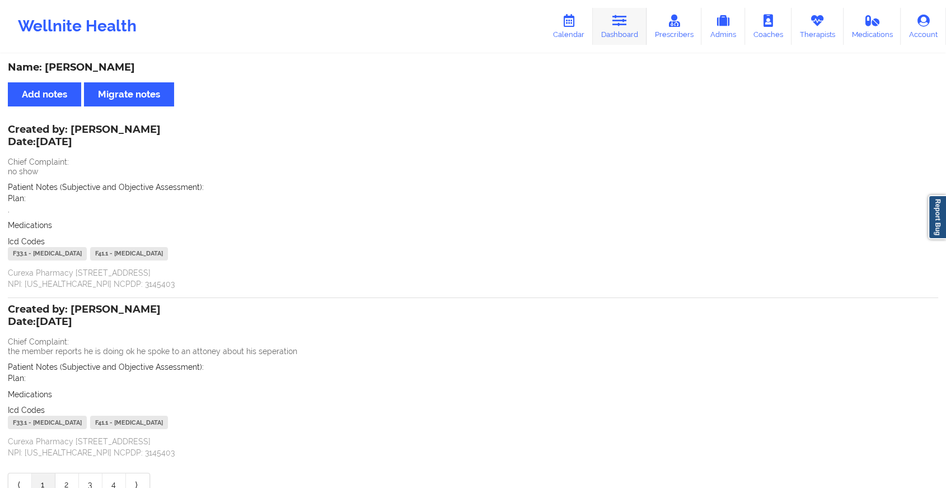
click at [629, 11] on link "Dashboard" at bounding box center [620, 26] width 54 height 37
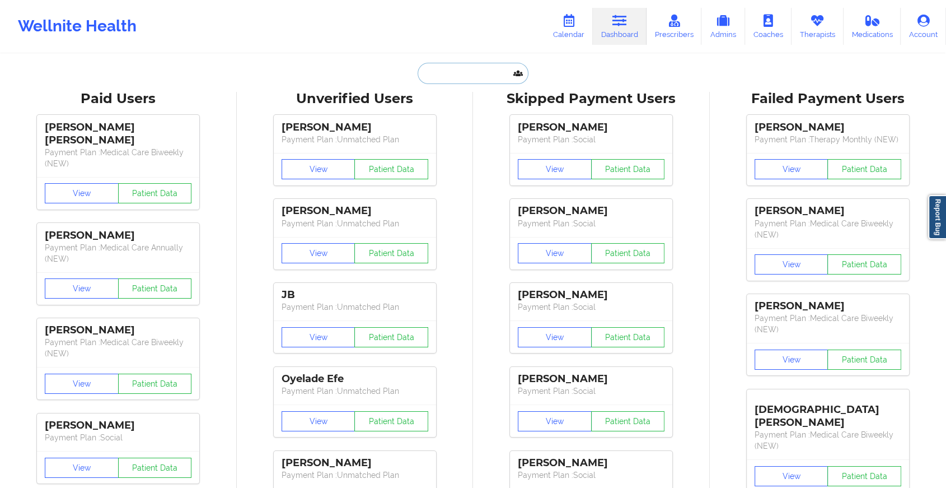
click at [486, 67] on input "text" at bounding box center [473, 73] width 111 height 21
paste input "[EMAIL_ADDRESS][DOMAIN_NAME]"
type input "[EMAIL_ADDRESS][DOMAIN_NAME]"
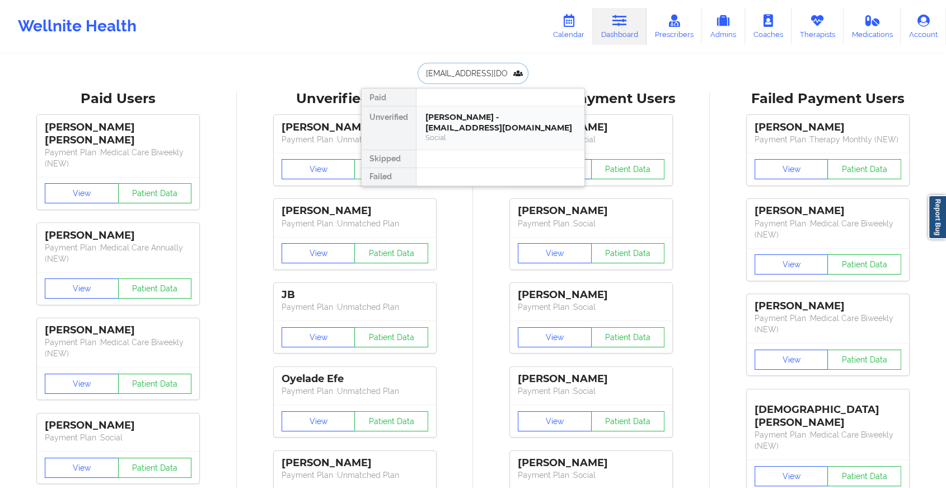
click at [501, 124] on div "[PERSON_NAME] - [EMAIL_ADDRESS][DOMAIN_NAME]" at bounding box center [501, 122] width 150 height 21
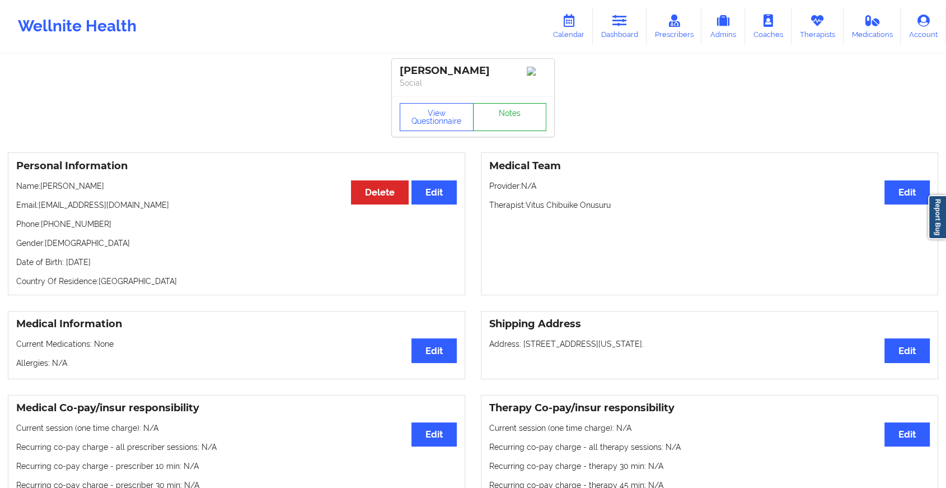
click at [518, 110] on link "Notes" at bounding box center [510, 117] width 74 height 28
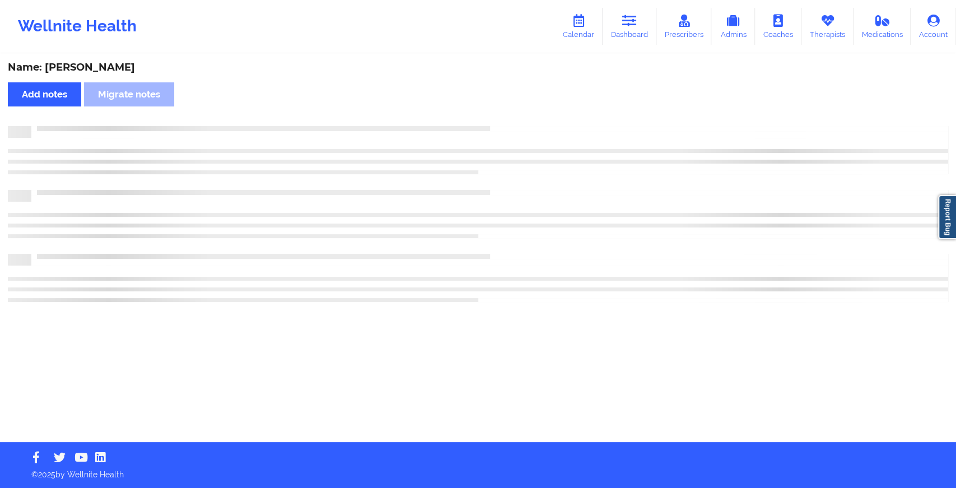
click at [518, 110] on div "Name: [PERSON_NAME] notes Migrate notes" at bounding box center [478, 248] width 956 height 387
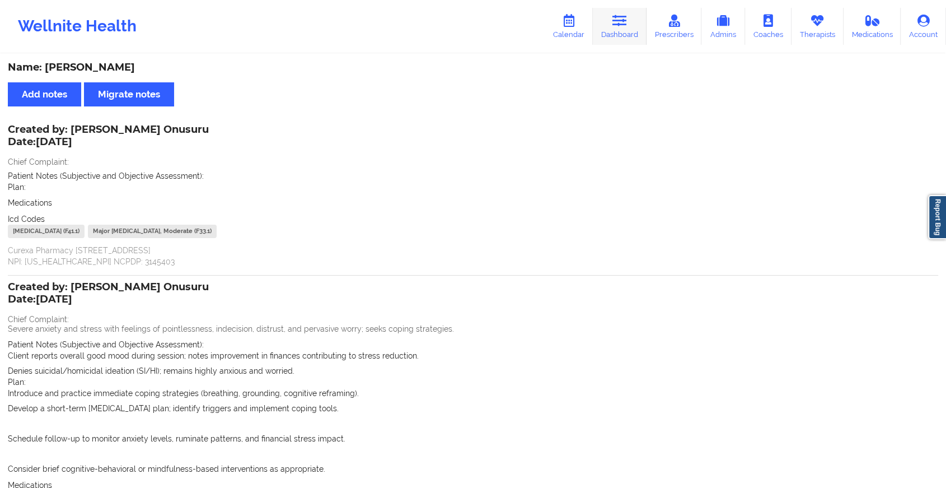
click at [623, 12] on link "Dashboard" at bounding box center [620, 26] width 54 height 37
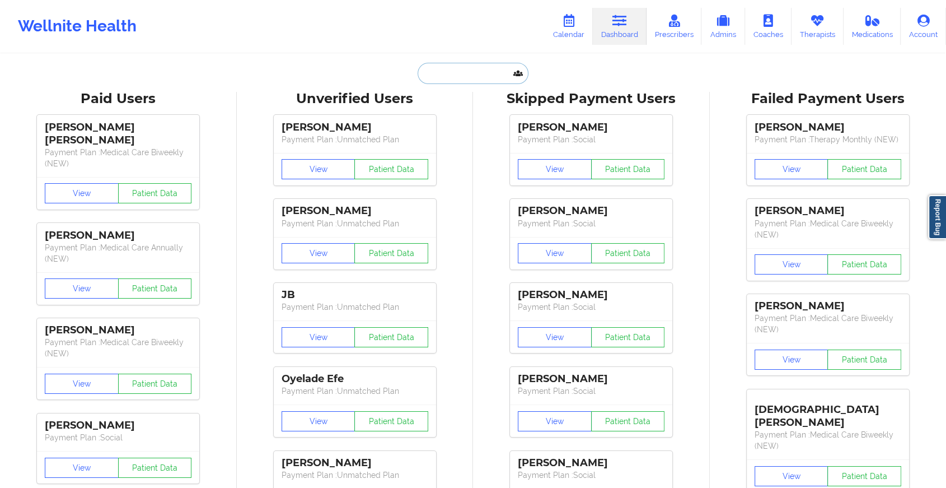
click at [452, 68] on input "text" at bounding box center [473, 73] width 111 height 21
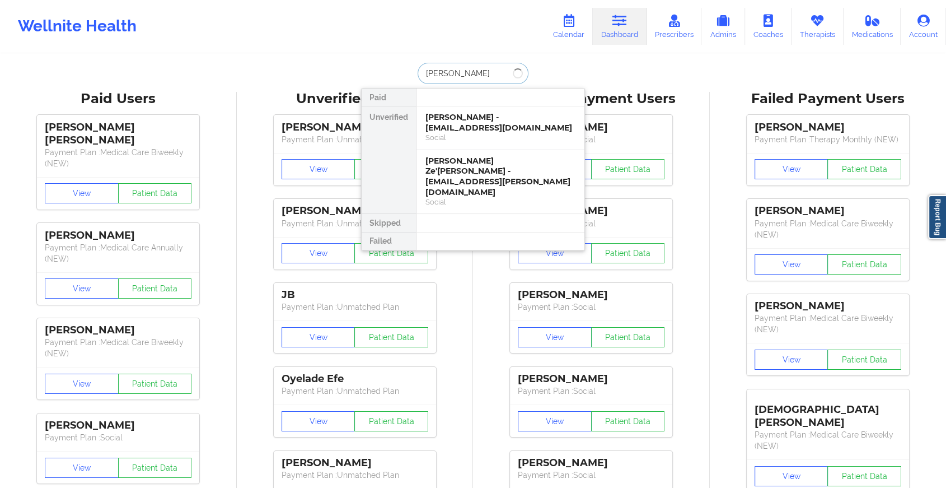
type input "[PERSON_NAME]"
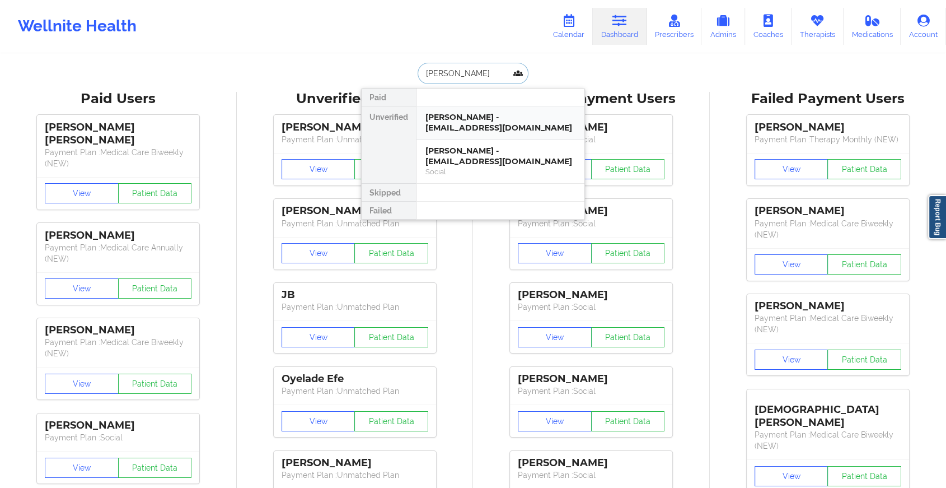
click at [497, 129] on div "[PERSON_NAME] - [EMAIL_ADDRESS][DOMAIN_NAME]" at bounding box center [501, 122] width 150 height 21
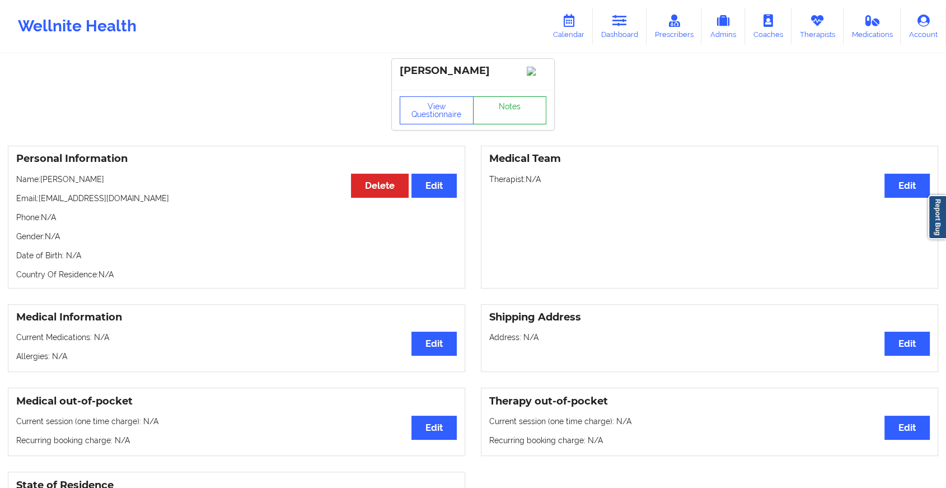
click at [520, 124] on link "Notes" at bounding box center [510, 110] width 74 height 28
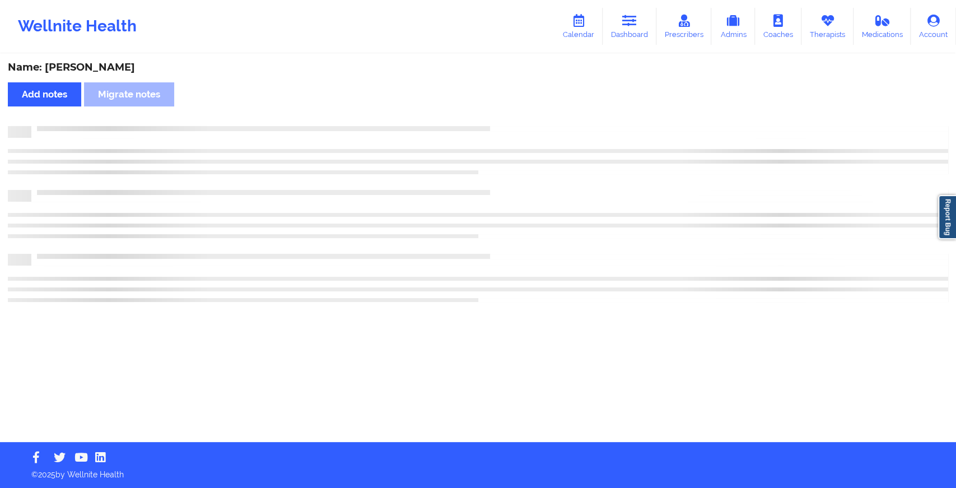
click at [568, 149] on div at bounding box center [478, 150] width 940 height 48
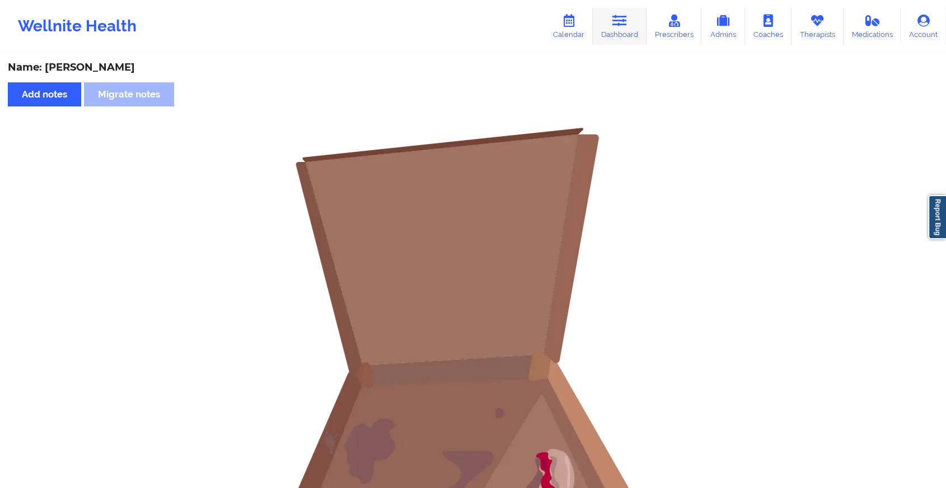
click at [623, 13] on link "Dashboard" at bounding box center [620, 26] width 54 height 37
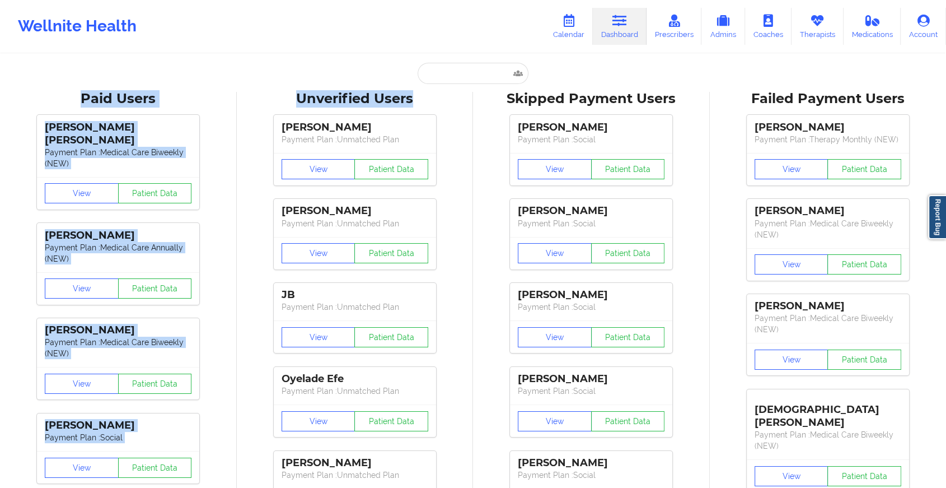
drag, startPoint x: 466, startPoint y: 90, endPoint x: 482, endPoint y: 69, distance: 26.3
click at [482, 69] on input "text" at bounding box center [473, 73] width 111 height 21
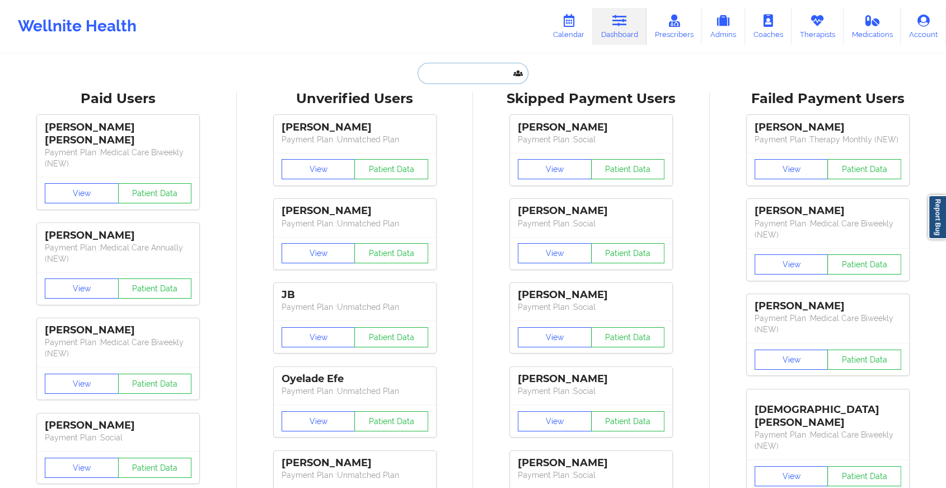
type input "e"
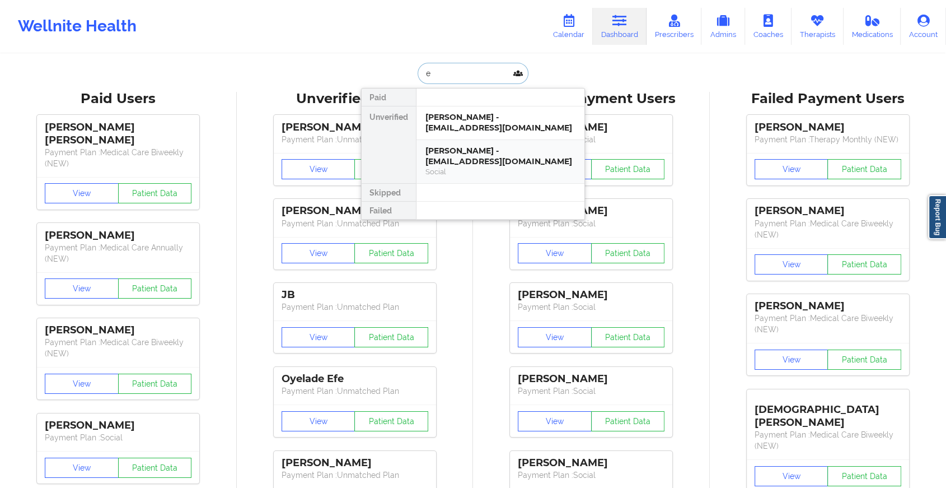
click at [482, 166] on div "[PERSON_NAME] - [EMAIL_ADDRESS][DOMAIN_NAME]" at bounding box center [501, 156] width 150 height 21
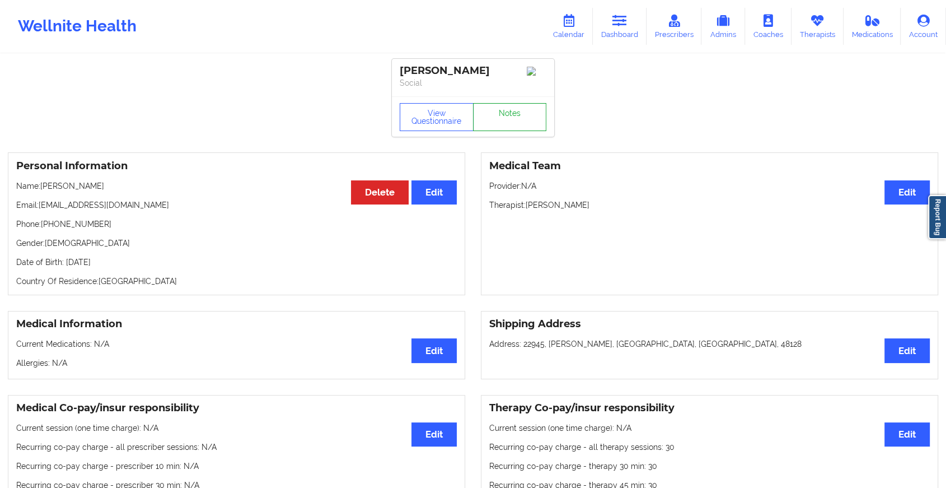
click at [508, 119] on link "Notes" at bounding box center [510, 117] width 74 height 28
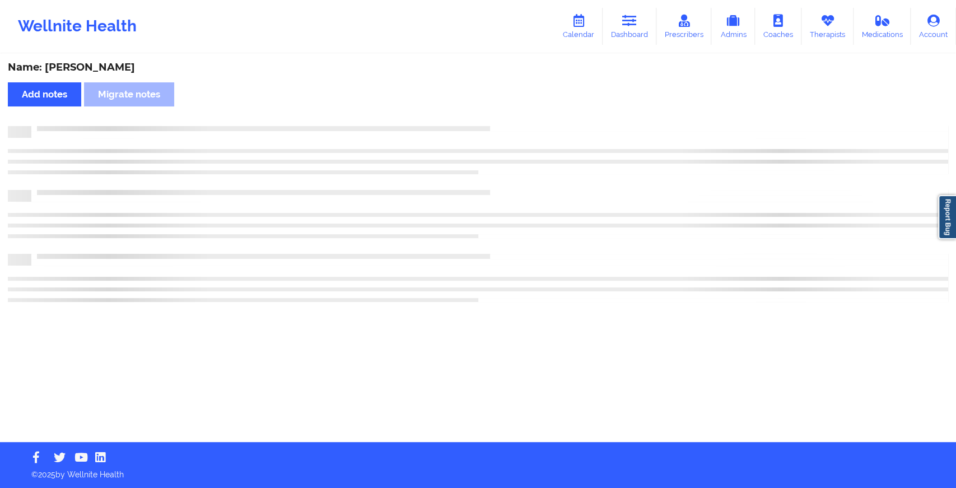
click at [508, 119] on div "Name: [PERSON_NAME] Add notes Migrate notes" at bounding box center [478, 248] width 956 height 387
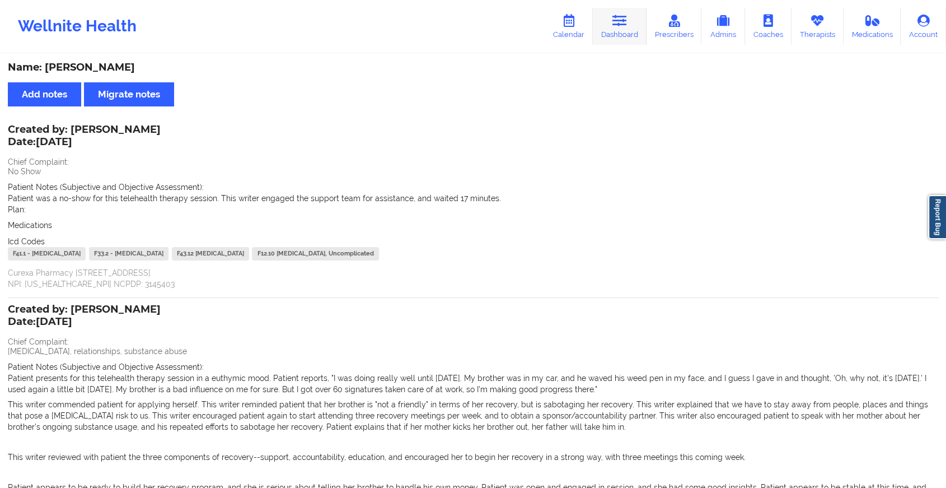
click at [627, 28] on link "Dashboard" at bounding box center [620, 26] width 54 height 37
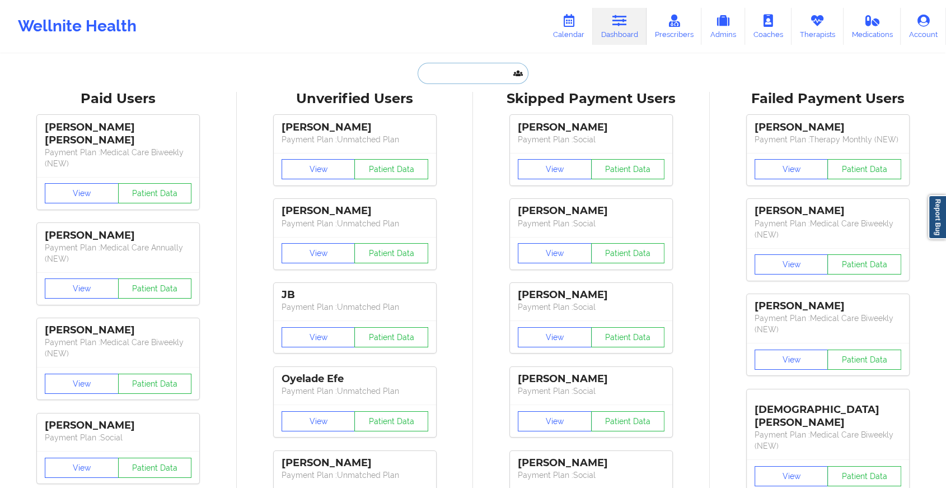
click at [437, 71] on input "text" at bounding box center [473, 73] width 111 height 21
paste input "[EMAIL_ADDRESS][DOMAIN_NAME]"
type input "[EMAIL_ADDRESS][DOMAIN_NAME]"
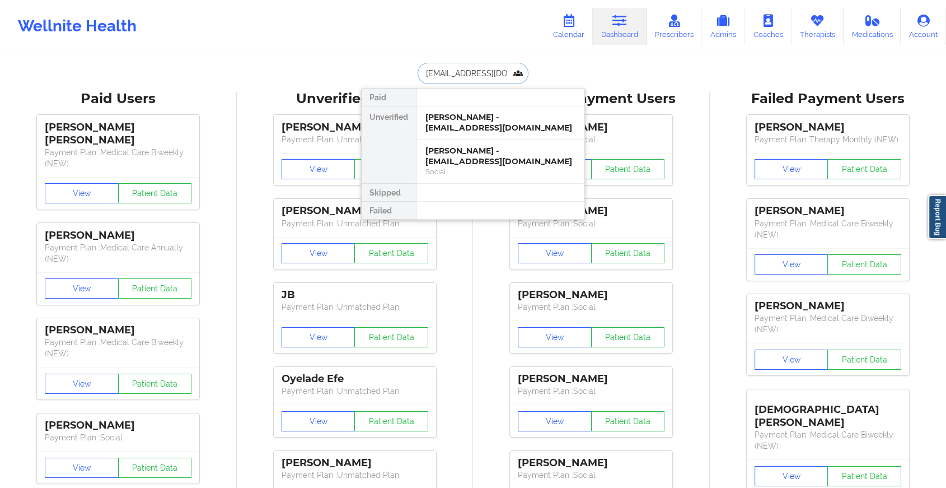
scroll to position [0, 17]
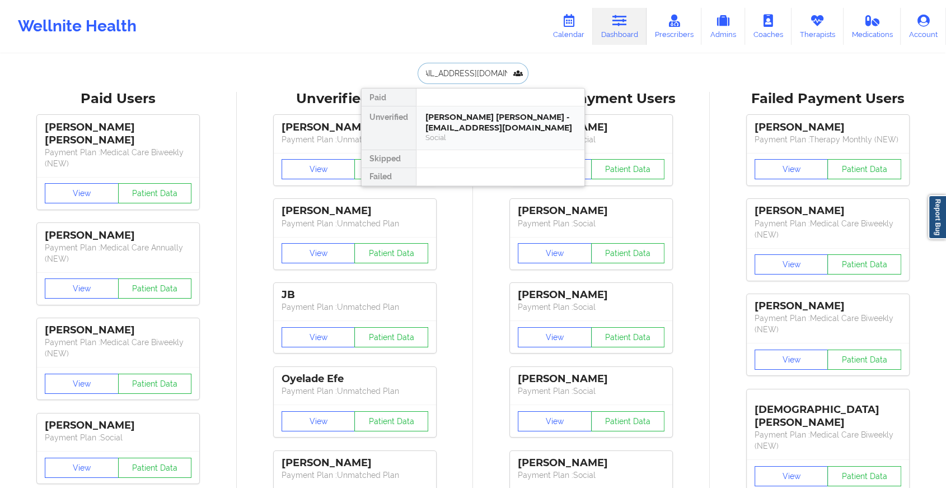
click at [522, 120] on div "[PERSON_NAME] [PERSON_NAME] - [EMAIL_ADDRESS][DOMAIN_NAME]" at bounding box center [501, 122] width 150 height 21
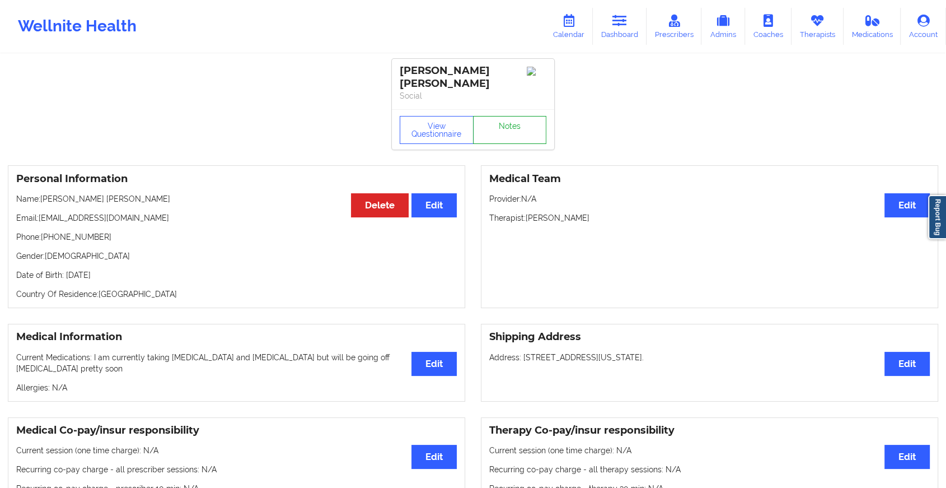
click at [538, 123] on link "Notes" at bounding box center [510, 130] width 74 height 28
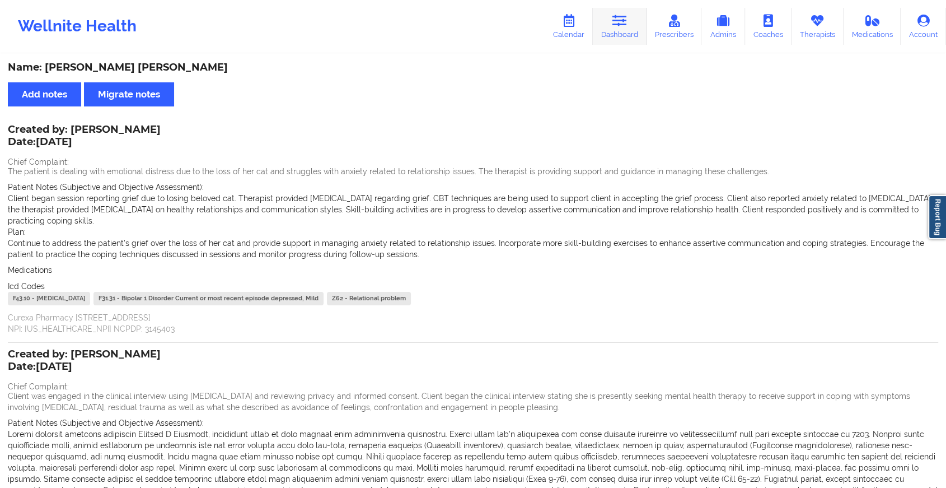
click at [616, 31] on link "Dashboard" at bounding box center [620, 26] width 54 height 37
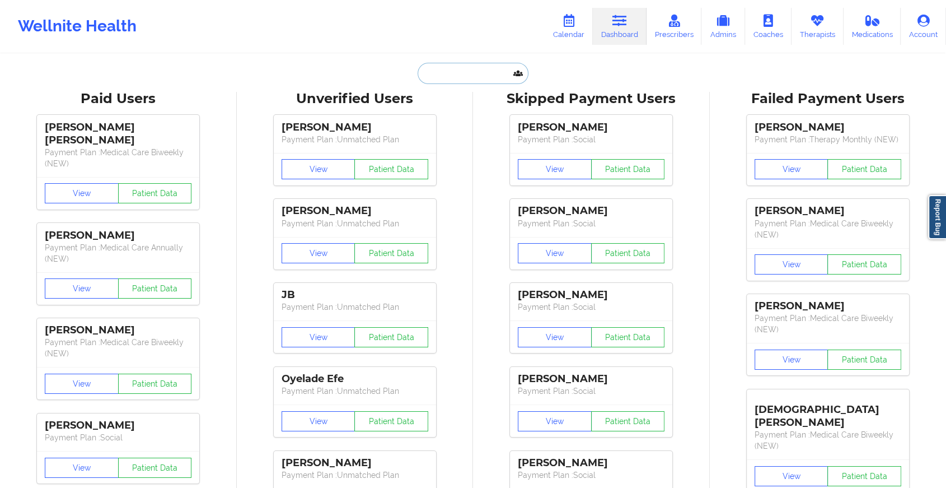
click at [445, 72] on input "text" at bounding box center [473, 73] width 111 height 21
paste input "[EMAIL_ADDRESS][DOMAIN_NAME]"
type input "[EMAIL_ADDRESS][DOMAIN_NAME]"
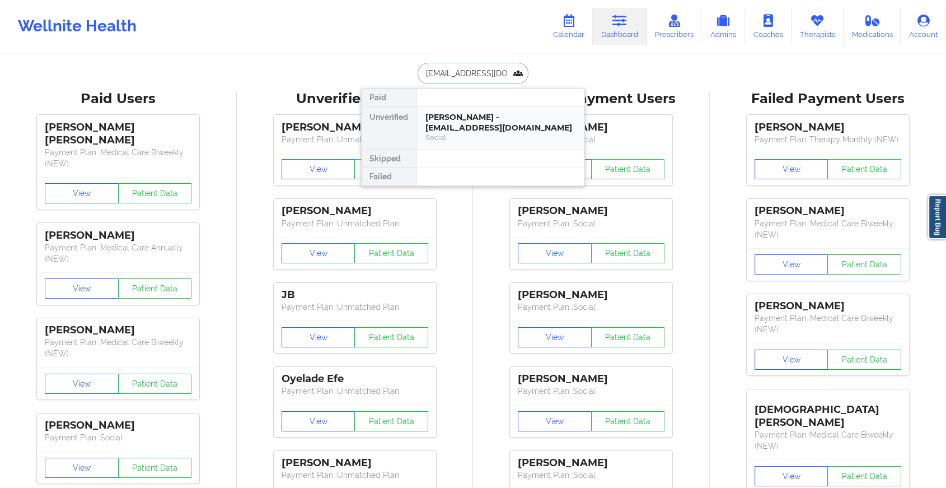
click at [514, 118] on div "[PERSON_NAME] - [EMAIL_ADDRESS][DOMAIN_NAME]" at bounding box center [501, 122] width 150 height 21
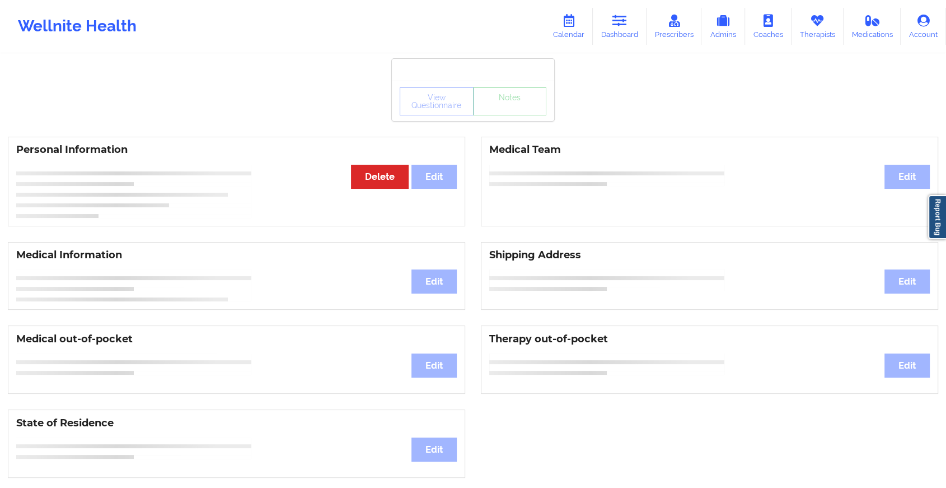
click at [513, 111] on div "View Questionnaire Notes" at bounding box center [473, 101] width 147 height 28
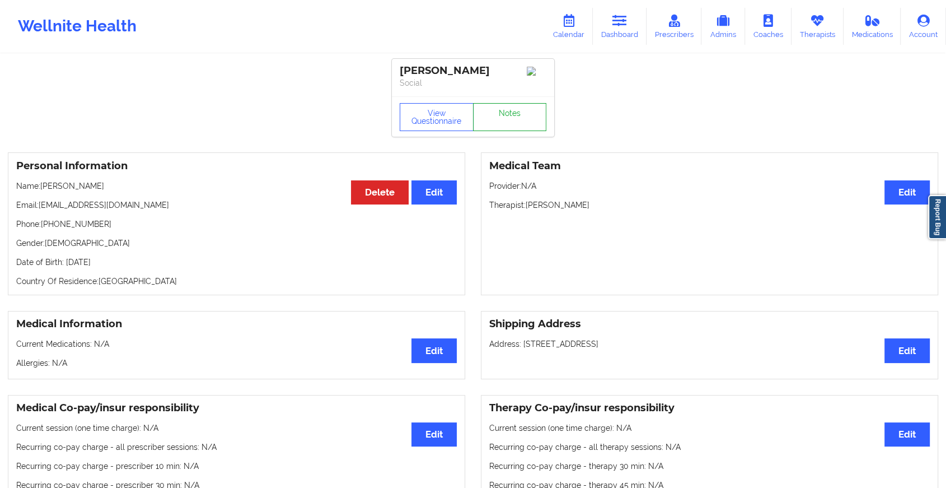
click at [513, 111] on link "Notes" at bounding box center [510, 117] width 74 height 28
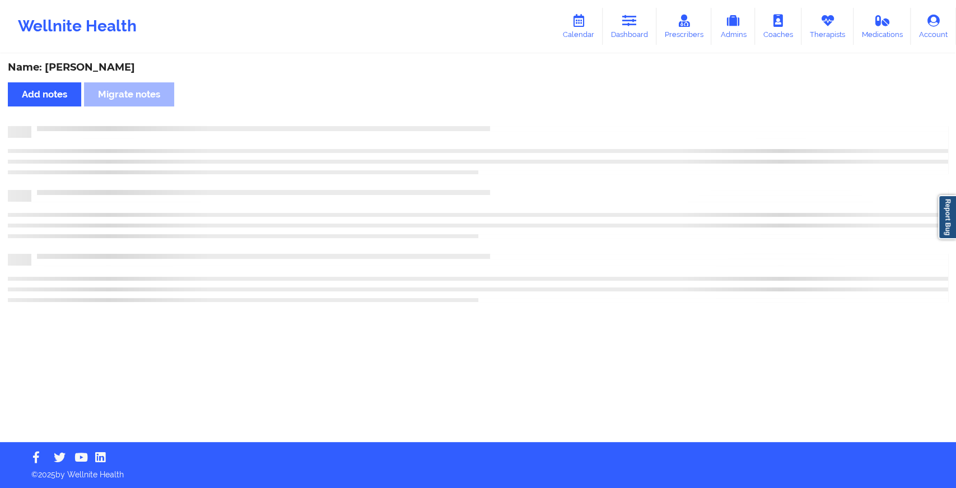
click at [513, 111] on div "Name: [PERSON_NAME] Add notes Migrate notes" at bounding box center [478, 248] width 956 height 387
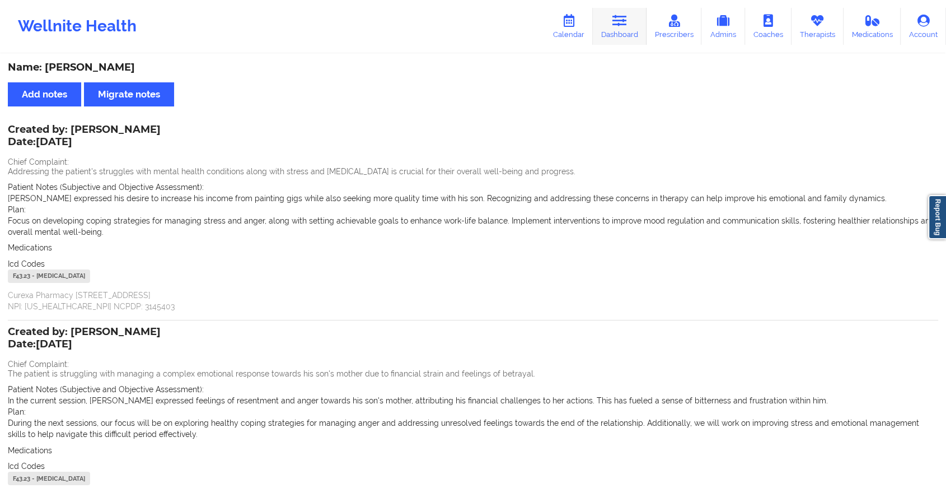
click at [621, 26] on icon at bounding box center [620, 21] width 15 height 12
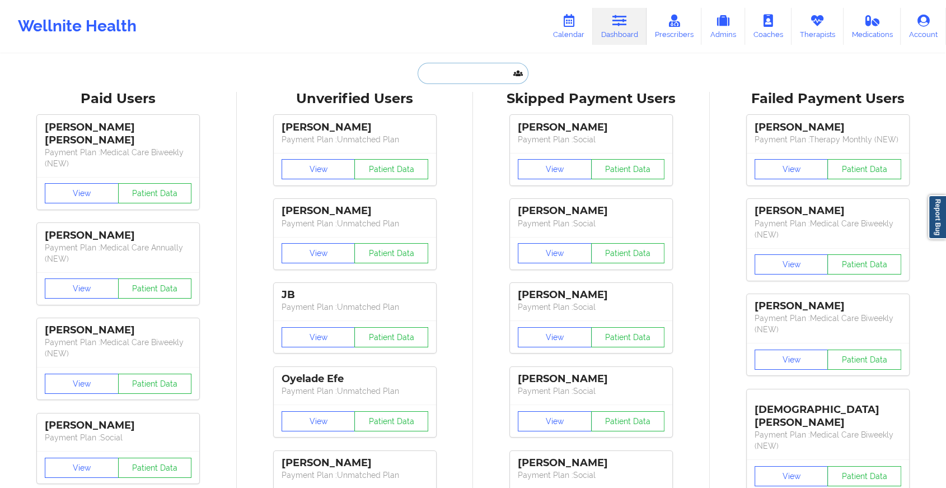
click at [485, 72] on input "text" at bounding box center [473, 73] width 111 height 21
paste input "[EMAIL_ADDRESS][DOMAIN_NAME]"
type input "[EMAIL_ADDRESS][DOMAIN_NAME]"
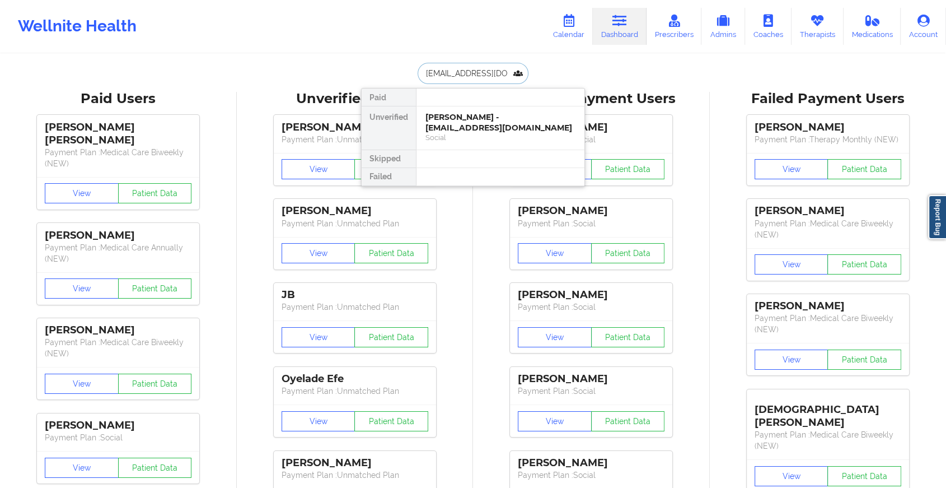
scroll to position [0, 18]
click at [495, 123] on div "[PERSON_NAME] [PERSON_NAME] - [EMAIL_ADDRESS][DOMAIN_NAME]" at bounding box center [501, 122] width 150 height 21
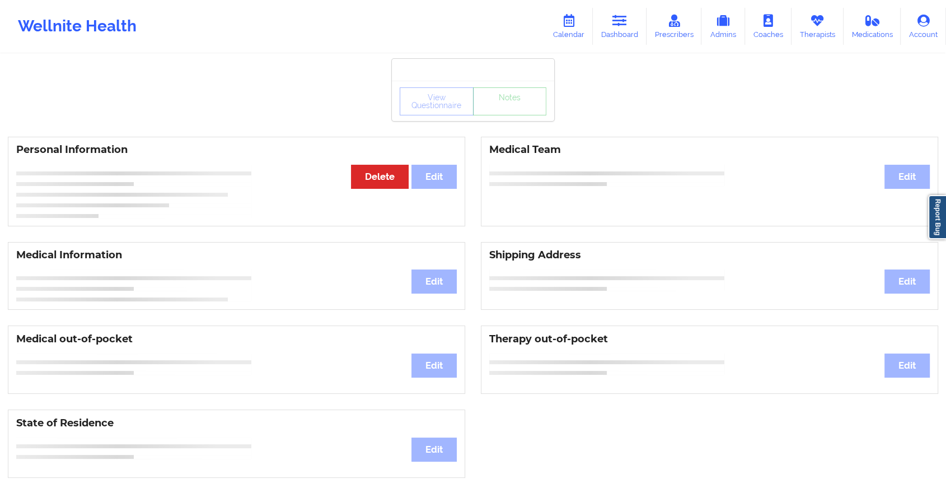
click at [527, 120] on div "View Questionnaire Notes" at bounding box center [473, 101] width 162 height 40
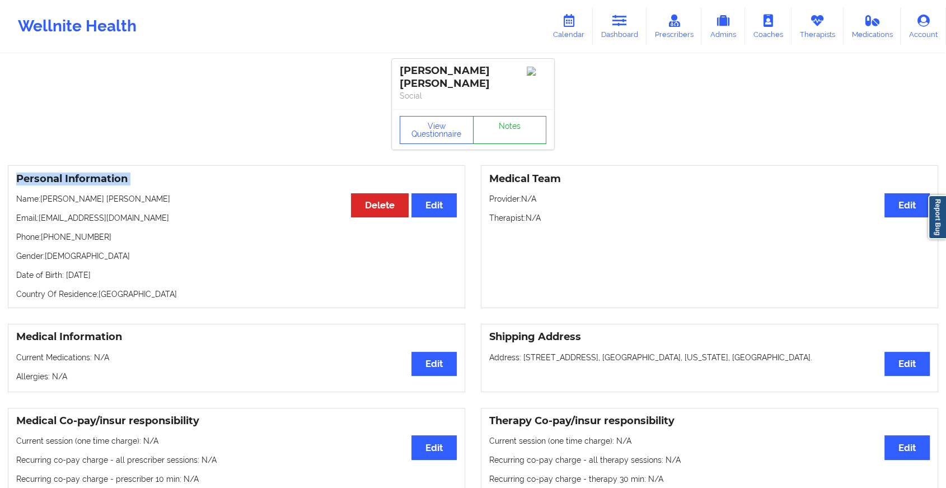
click at [527, 120] on link "Notes" at bounding box center [510, 130] width 74 height 28
